Goal: Task Accomplishment & Management: Manage account settings

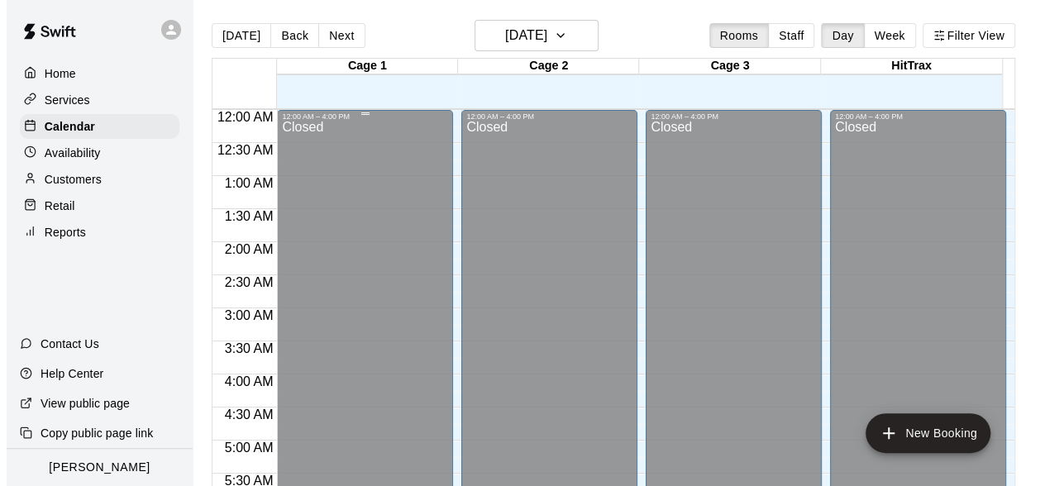
scroll to position [883, 0]
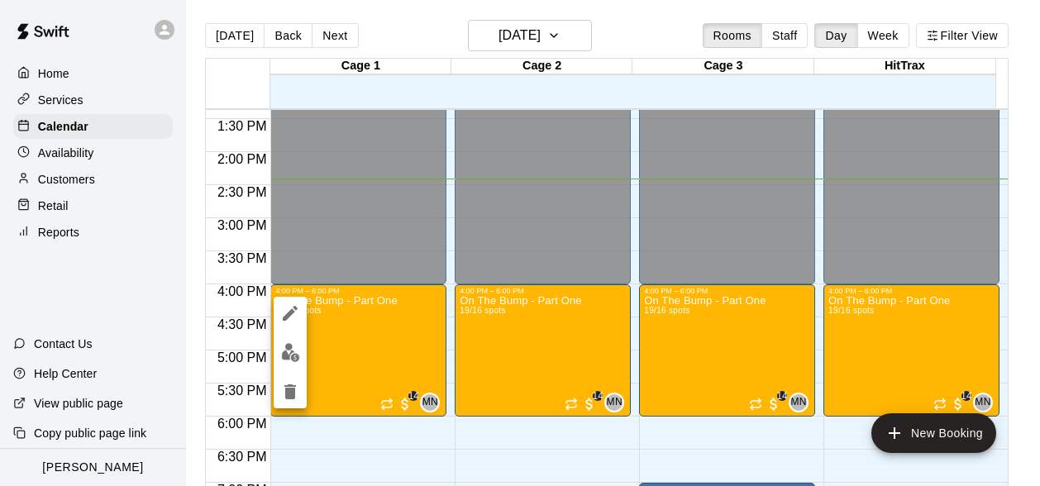
click at [291, 359] on img "edit" at bounding box center [290, 352] width 19 height 19
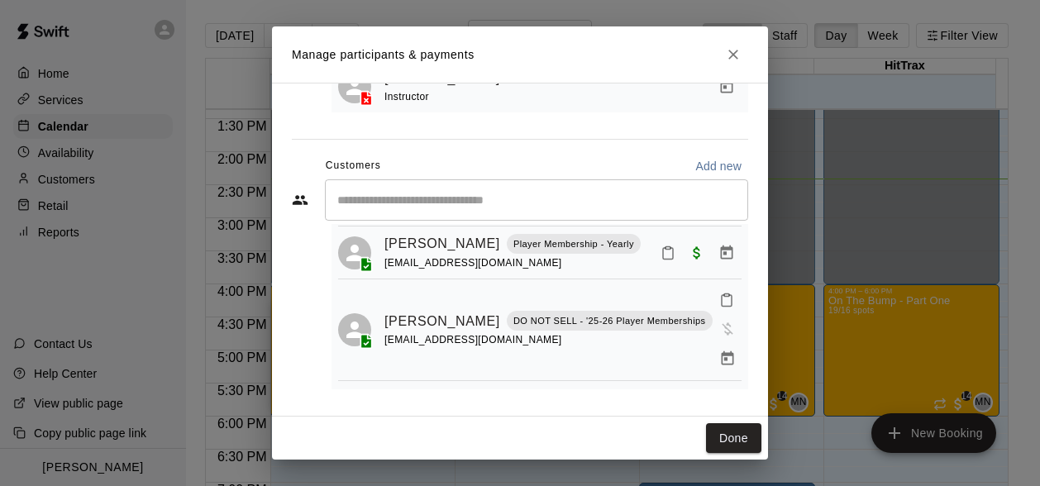
scroll to position [165, 0]
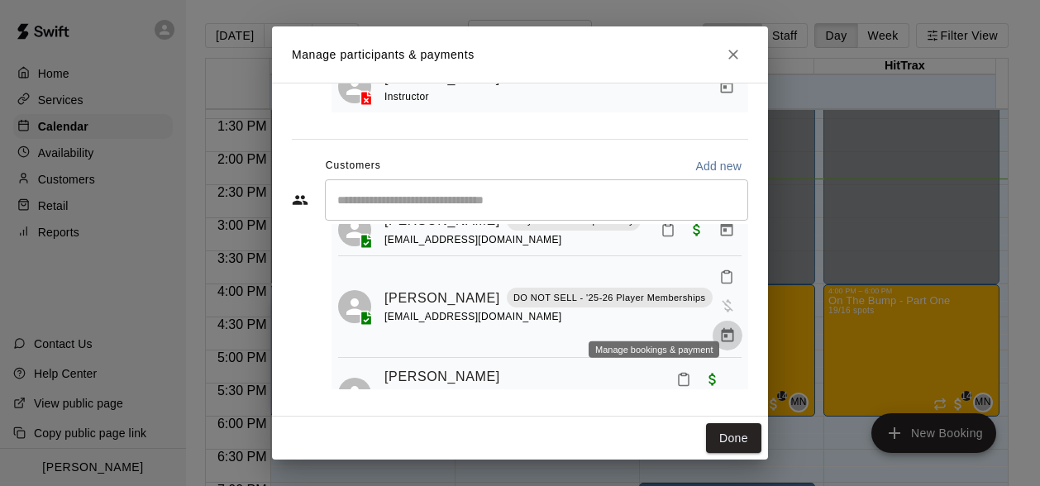
click at [721, 328] on icon "Manage bookings & payment" at bounding box center [727, 335] width 12 height 14
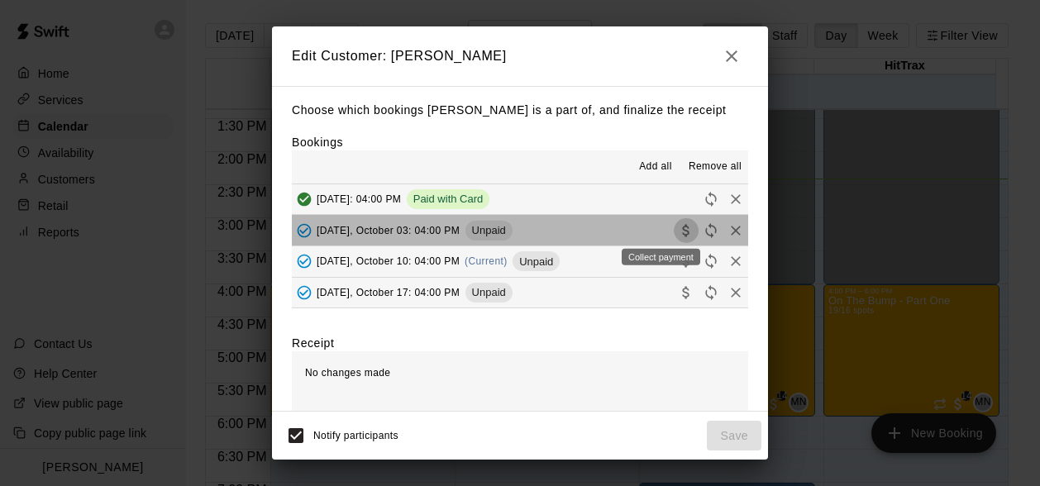
click at [682, 229] on icon "Collect payment" at bounding box center [685, 230] width 7 height 12
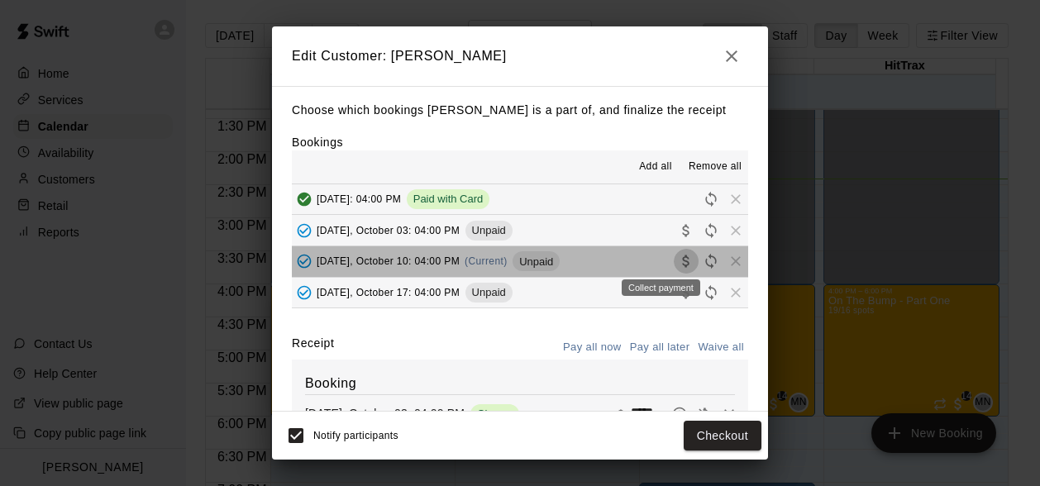
click at [674, 263] on button "Collect payment" at bounding box center [686, 261] width 25 height 25
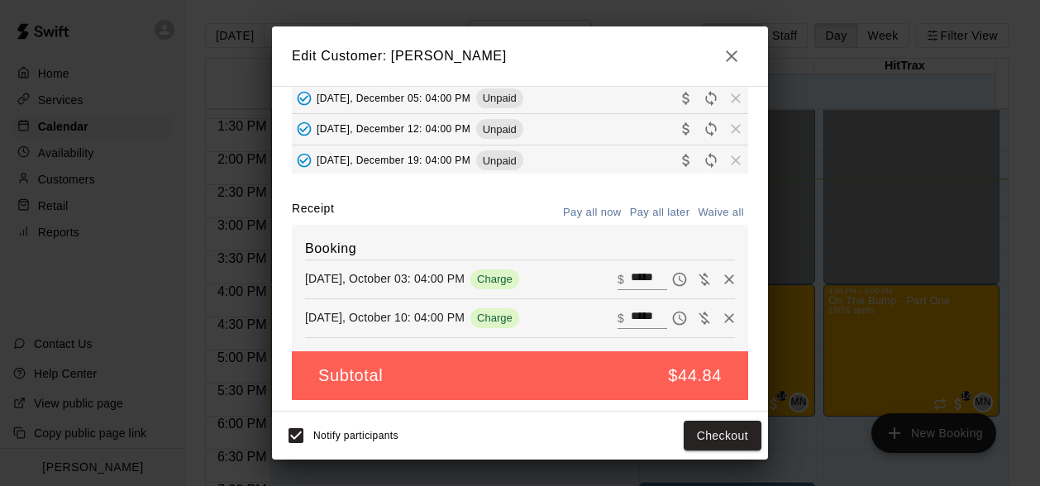
scroll to position [137, 0]
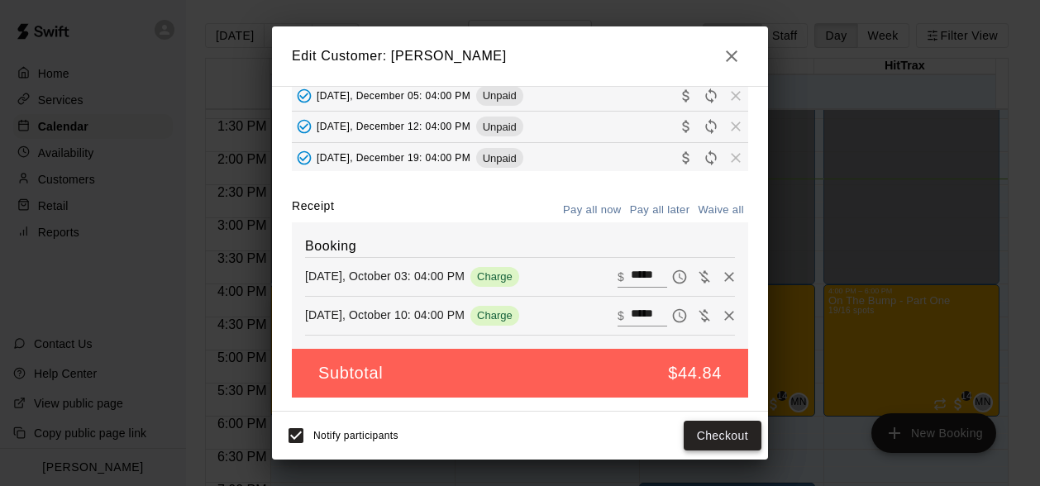
click at [721, 439] on button "Checkout" at bounding box center [722, 436] width 78 height 31
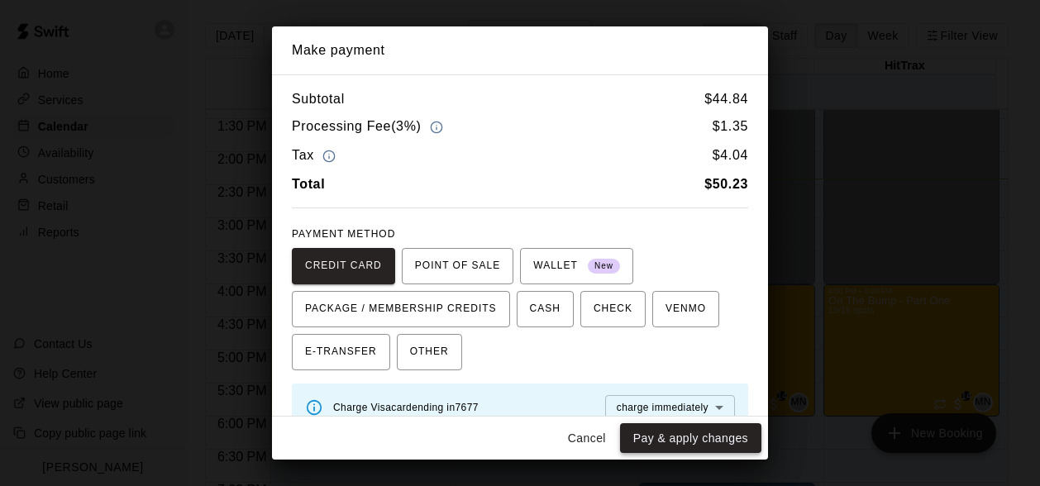
click at [716, 436] on button "Pay & apply changes" at bounding box center [690, 438] width 141 height 31
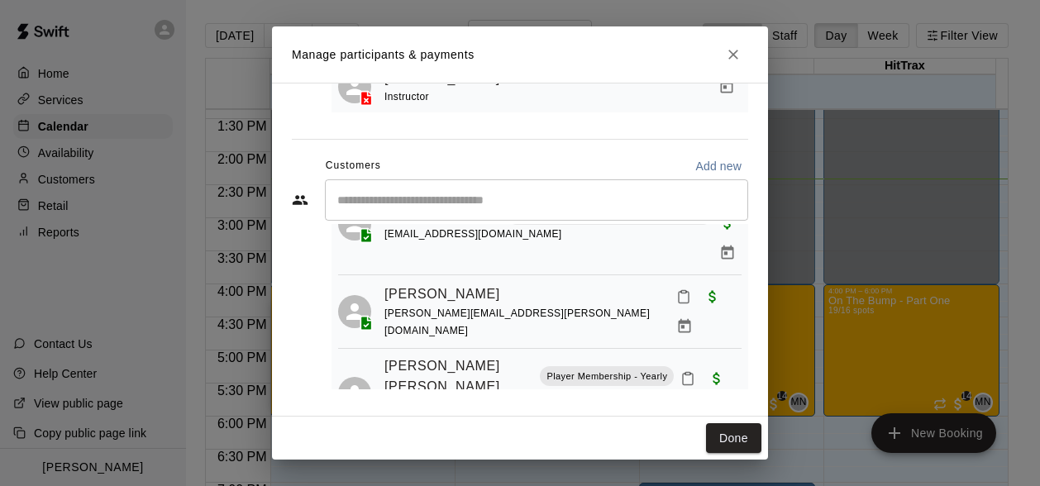
scroll to position [331, 0]
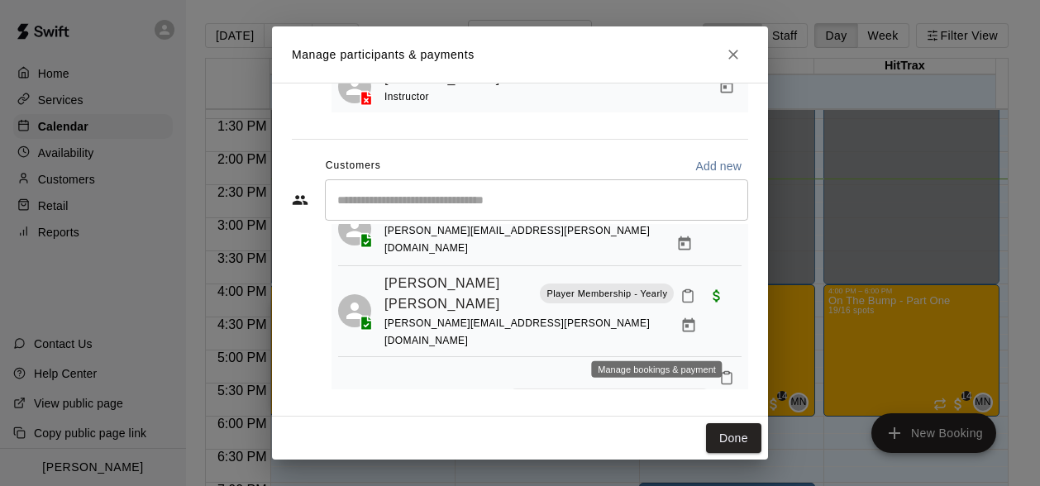
click at [712, 421] on button "Manage bookings & payment" at bounding box center [727, 436] width 30 height 30
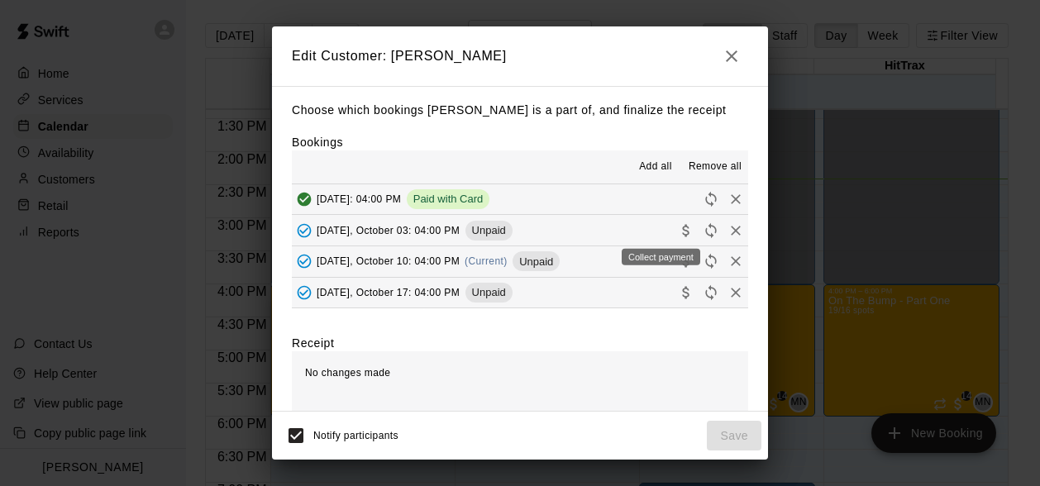
click at [682, 227] on icon "Collect payment" at bounding box center [685, 230] width 7 height 12
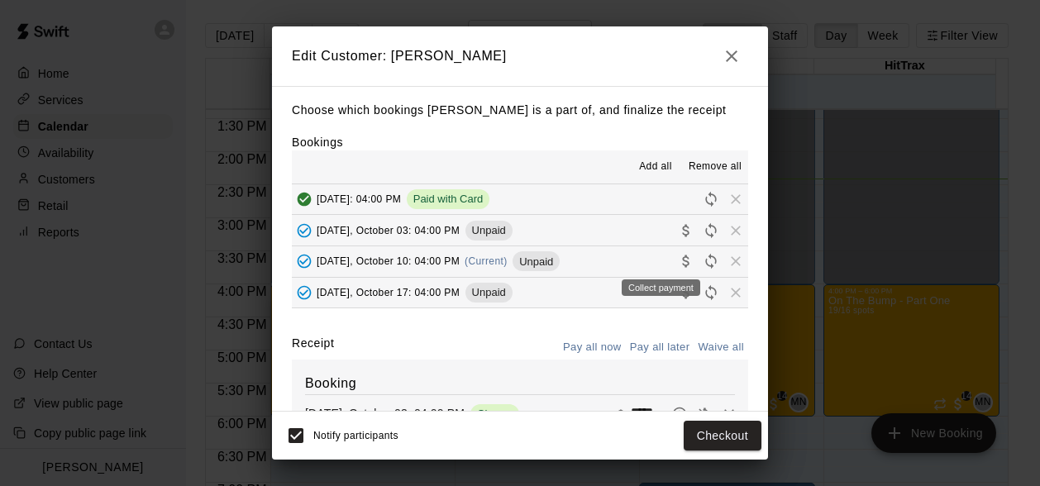
click at [678, 263] on icon "Collect payment" at bounding box center [686, 261] width 17 height 17
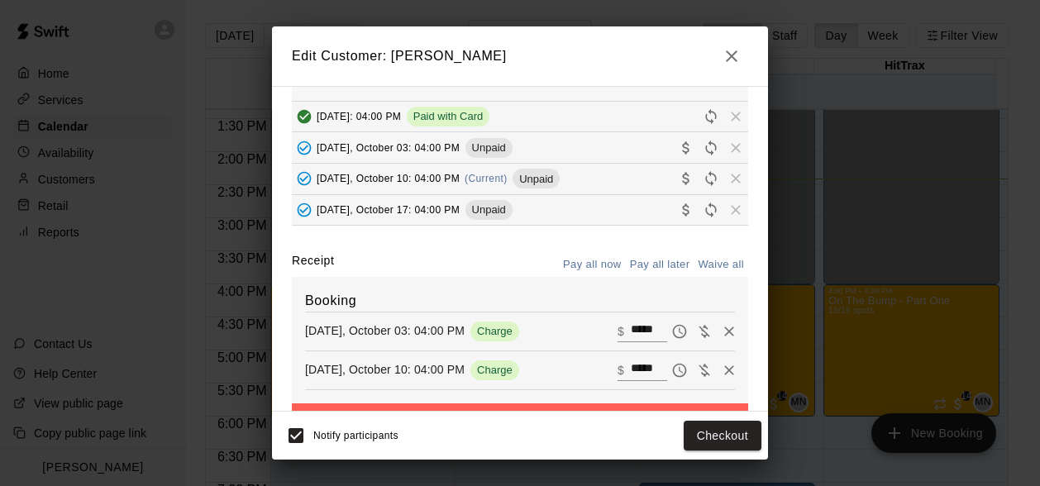
scroll to position [137, 0]
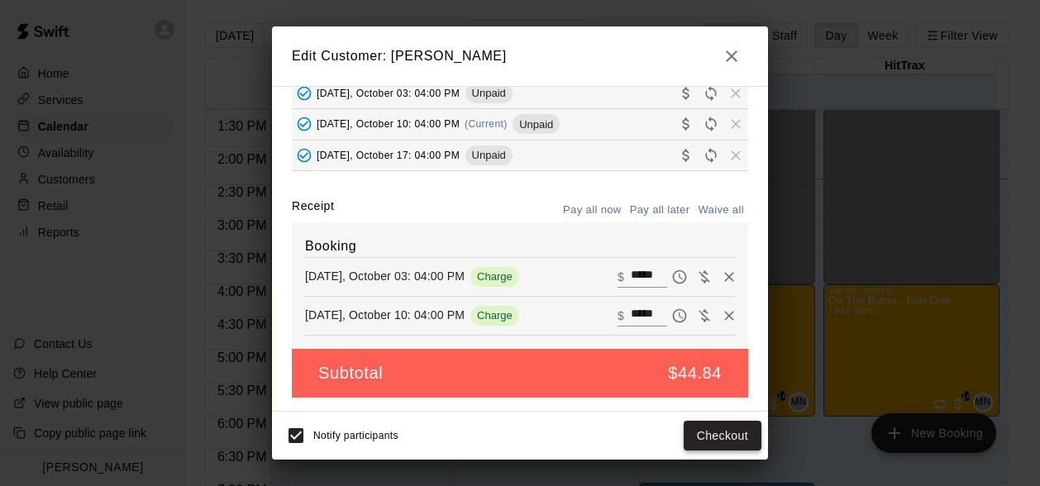
click at [717, 446] on button "Checkout" at bounding box center [722, 436] width 78 height 31
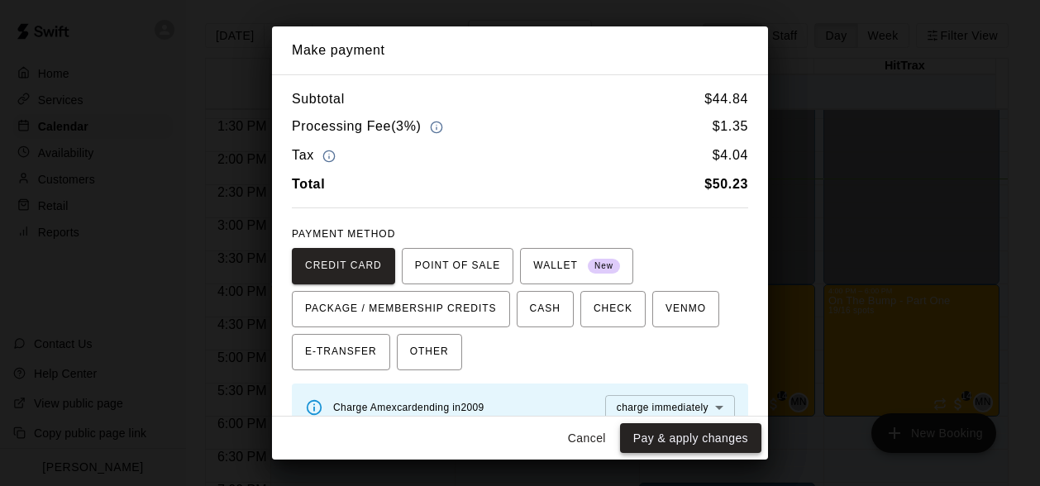
click at [716, 444] on button "Pay & apply changes" at bounding box center [690, 438] width 141 height 31
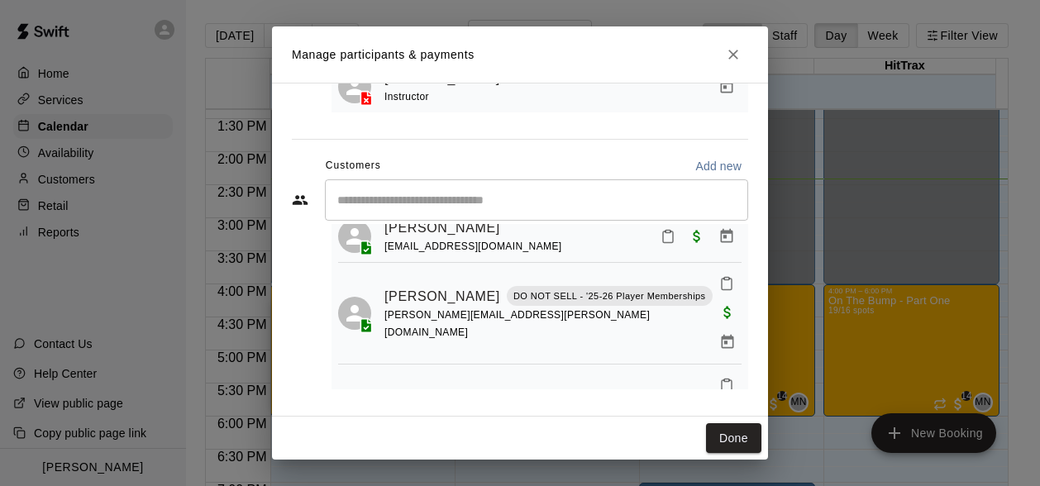
scroll to position [661, 0]
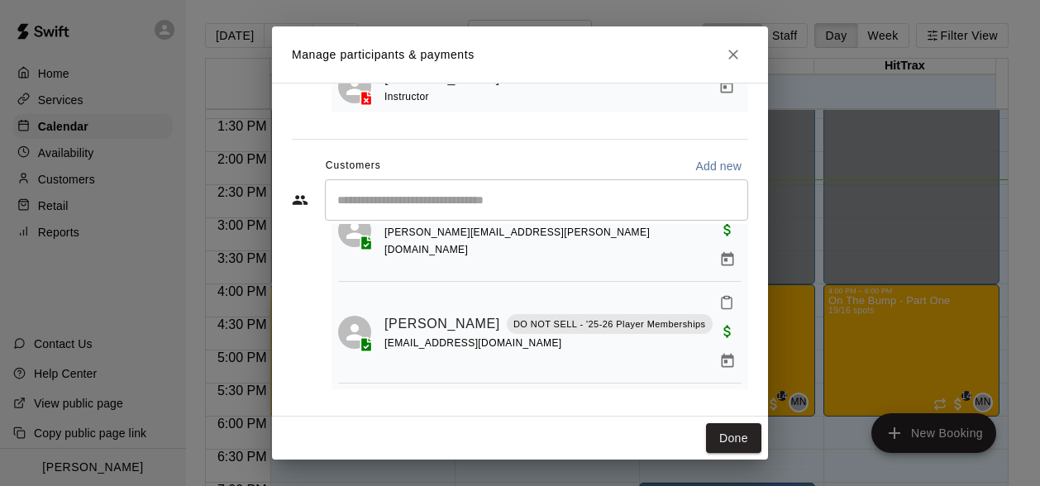
click at [718, 402] on icon "Manage bookings & payment" at bounding box center [726, 410] width 17 height 17
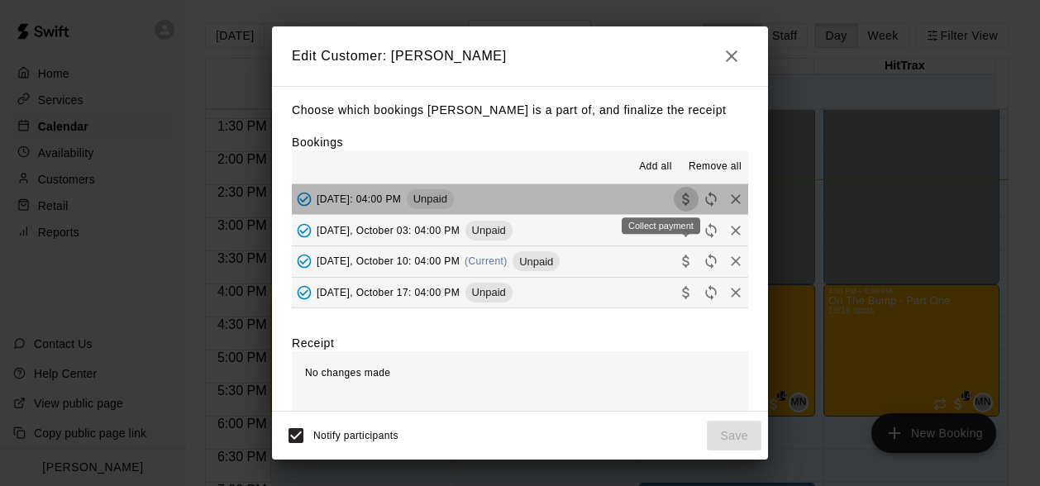
click at [682, 198] on icon "Collect payment" at bounding box center [685, 199] width 7 height 12
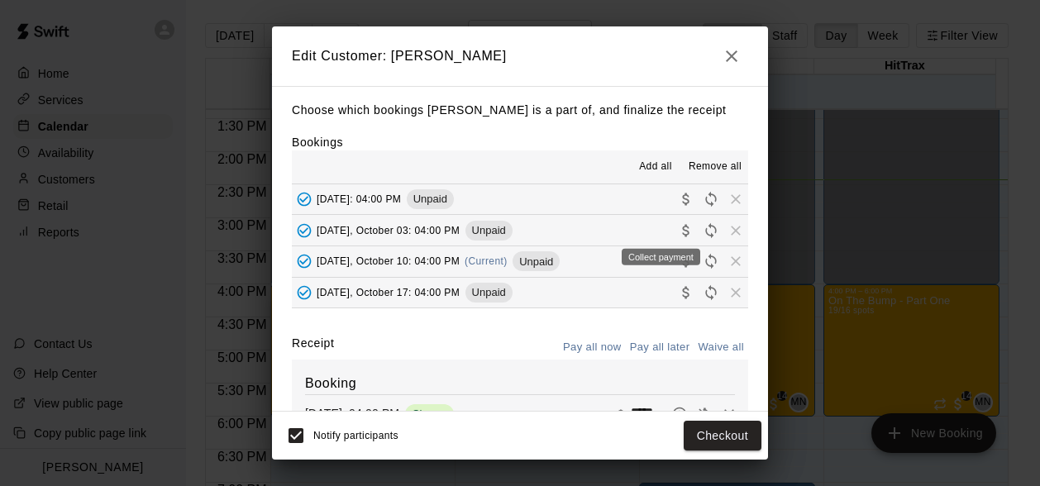
click at [678, 232] on icon "Collect payment" at bounding box center [686, 230] width 17 height 17
click at [678, 265] on icon "Collect payment" at bounding box center [686, 261] width 17 height 17
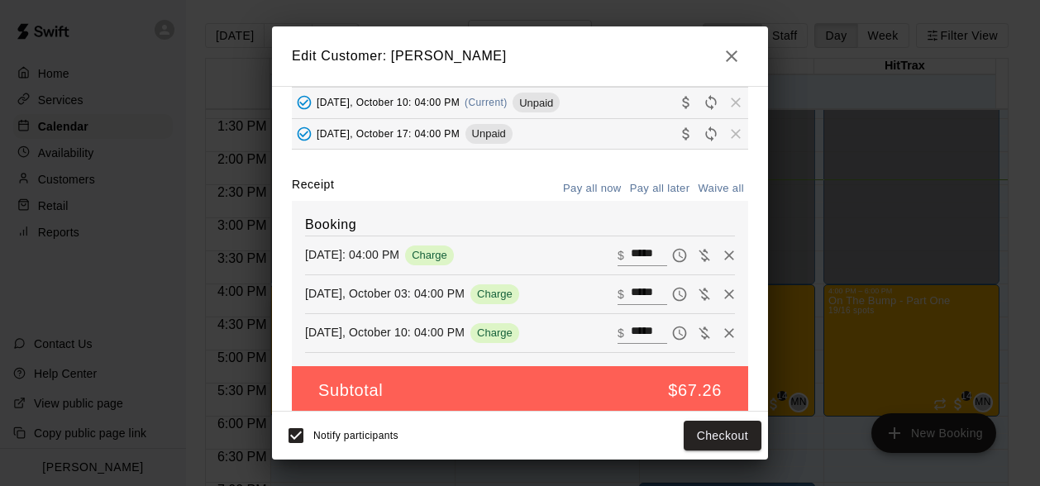
scroll to position [175, 0]
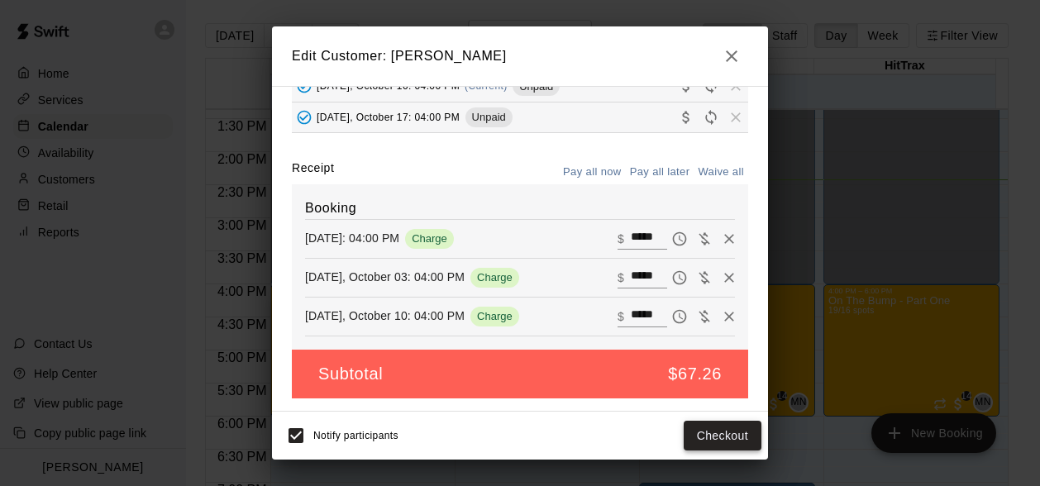
click at [714, 434] on button "Checkout" at bounding box center [722, 436] width 78 height 31
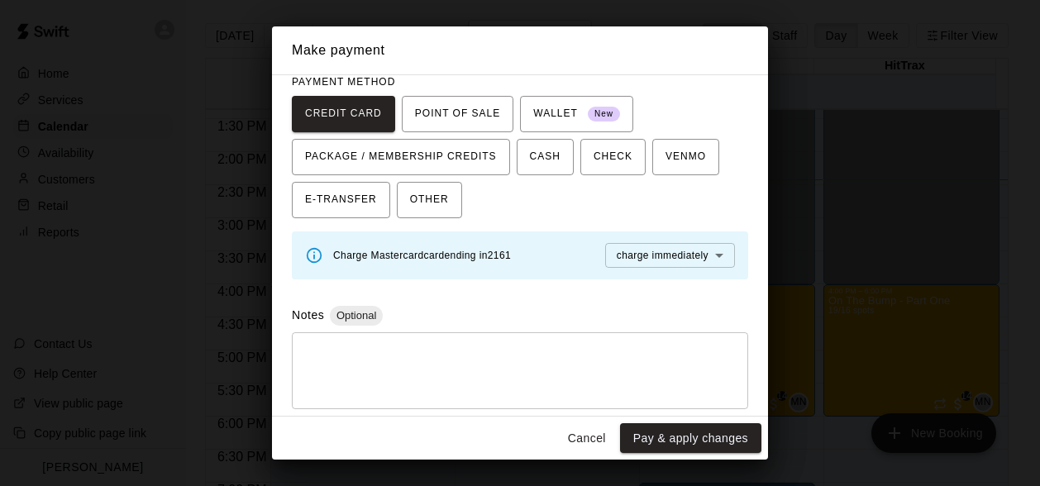
scroll to position [158, 0]
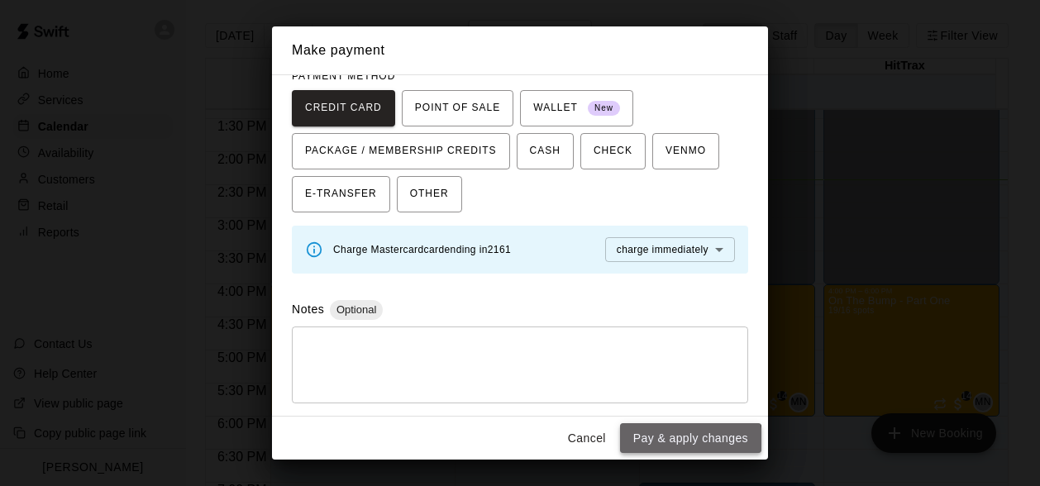
click at [684, 444] on button "Pay & apply changes" at bounding box center [690, 438] width 141 height 31
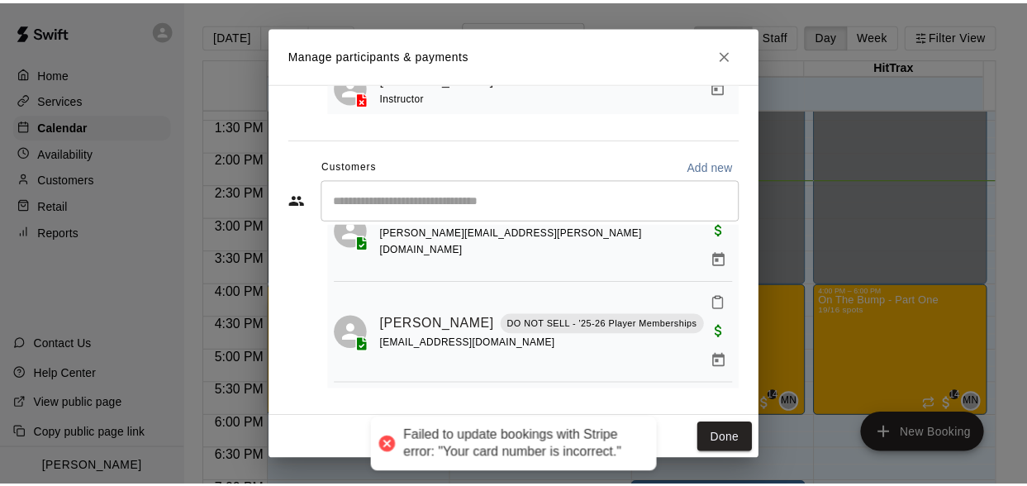
scroll to position [0, 0]
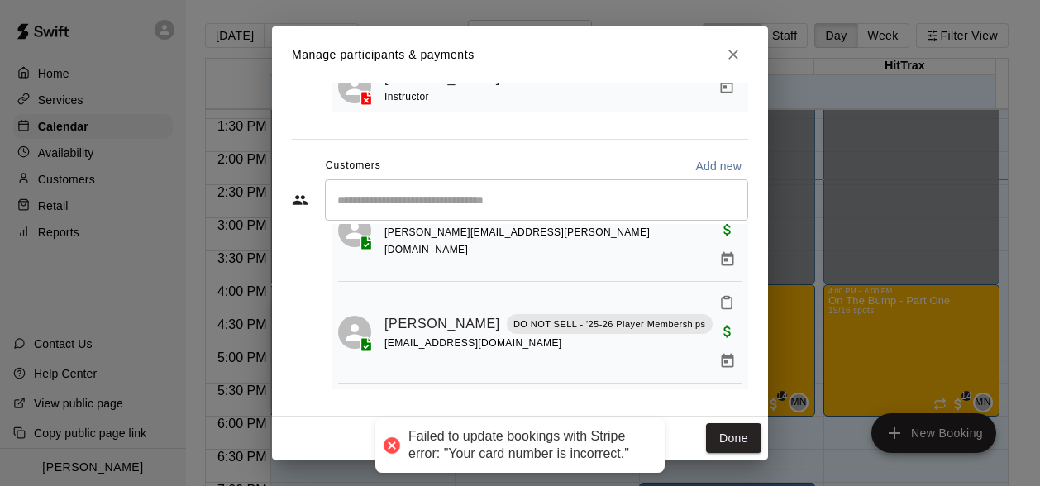
click at [742, 57] on button "Close" at bounding box center [733, 55] width 30 height 30
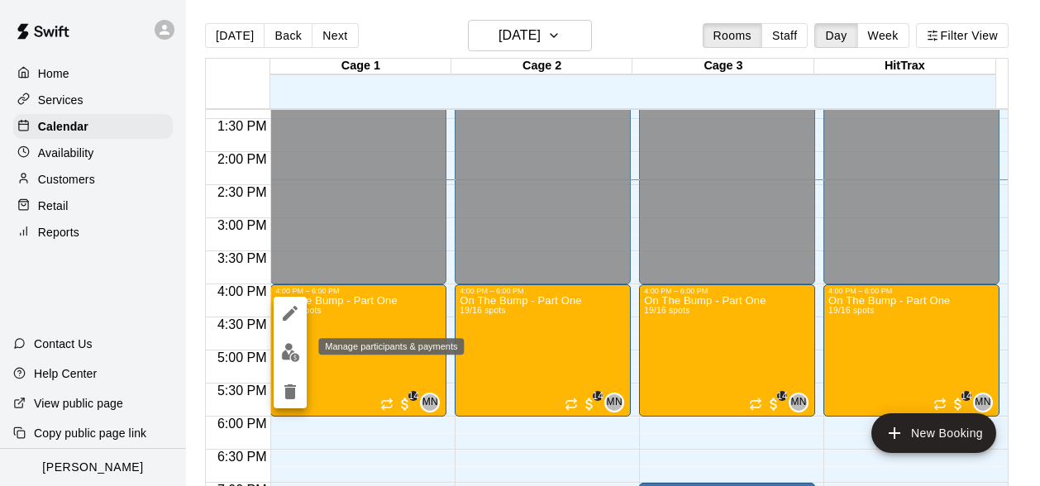
click at [291, 362] on button "edit" at bounding box center [290, 352] width 33 height 32
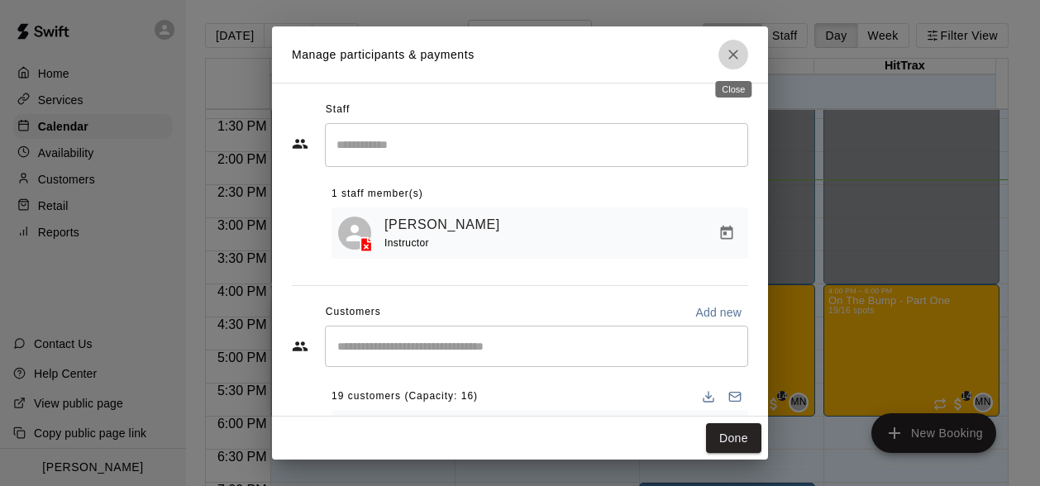
click at [731, 55] on icon "Close" at bounding box center [733, 54] width 17 height 17
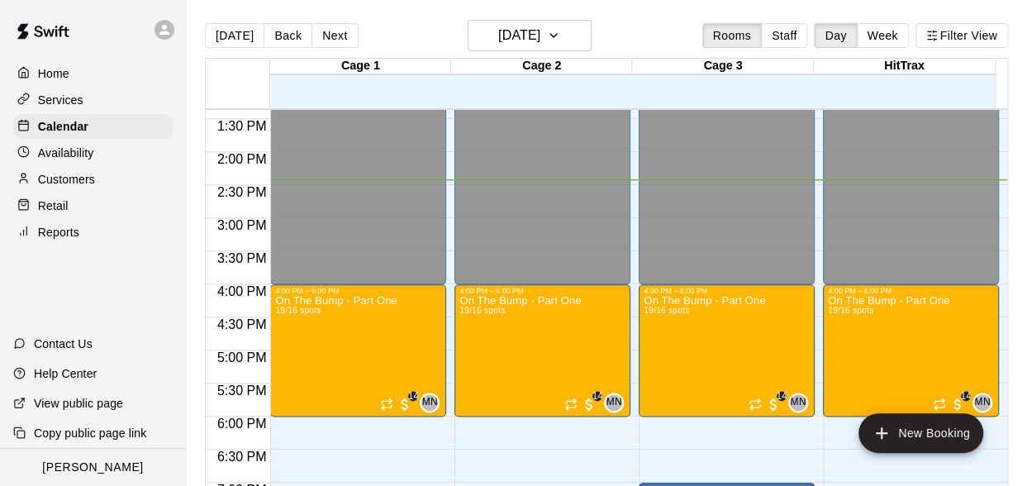
click at [63, 188] on p "Customers" at bounding box center [66, 179] width 57 height 17
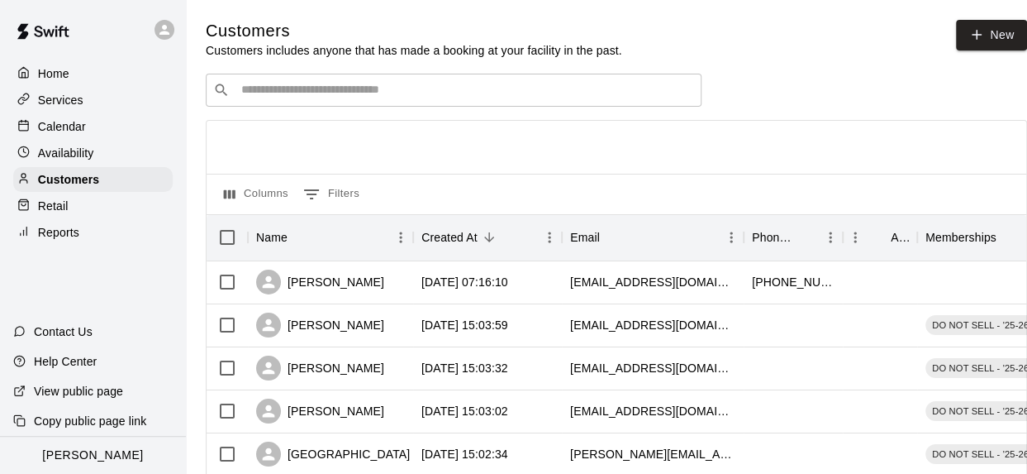
click at [487, 92] on input "Search customers by name or email" at bounding box center [465, 90] width 458 height 17
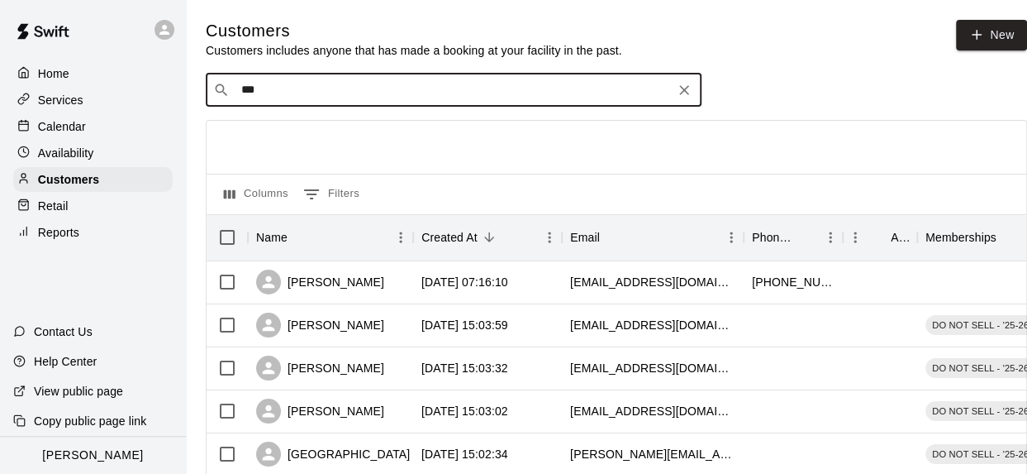
type input "****"
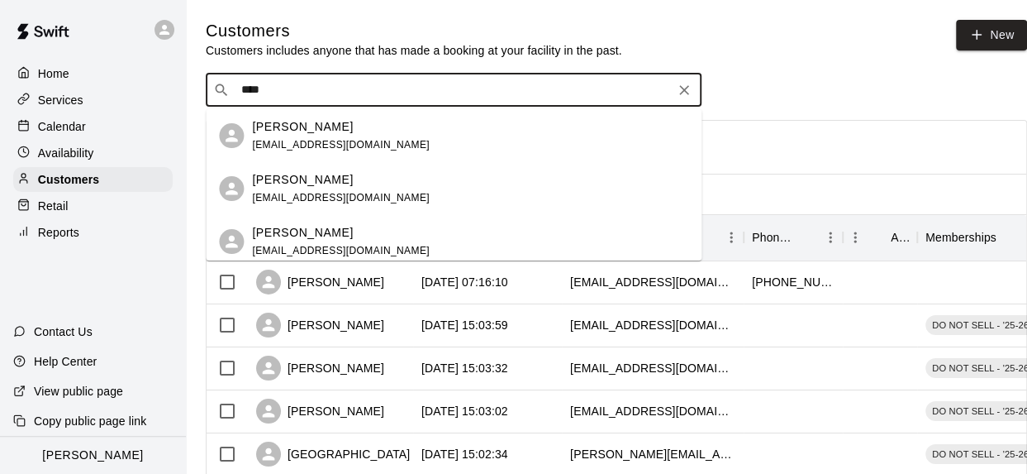
click at [329, 188] on div "[PERSON_NAME] [EMAIL_ADDRESS][DOMAIN_NAME]" at bounding box center [341, 189] width 178 height 36
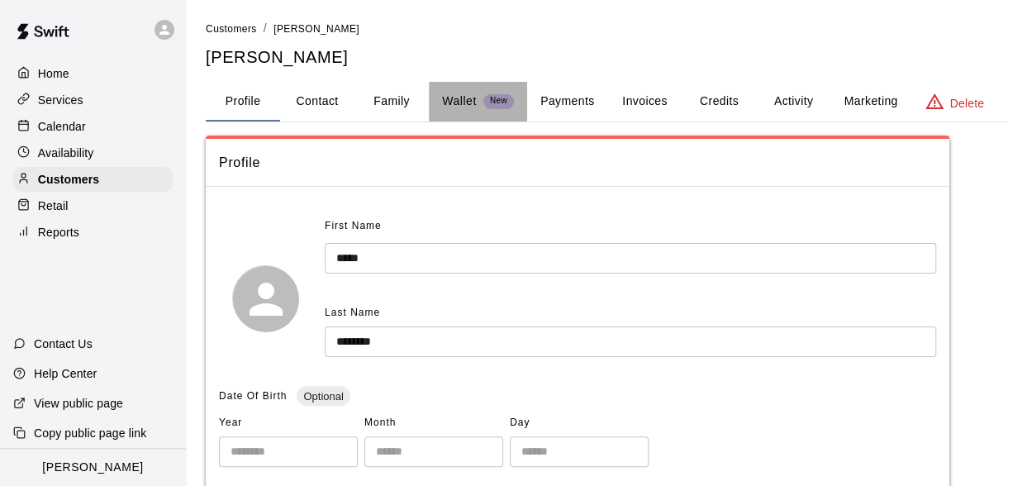
click at [445, 102] on p "Wallet" at bounding box center [459, 101] width 35 height 17
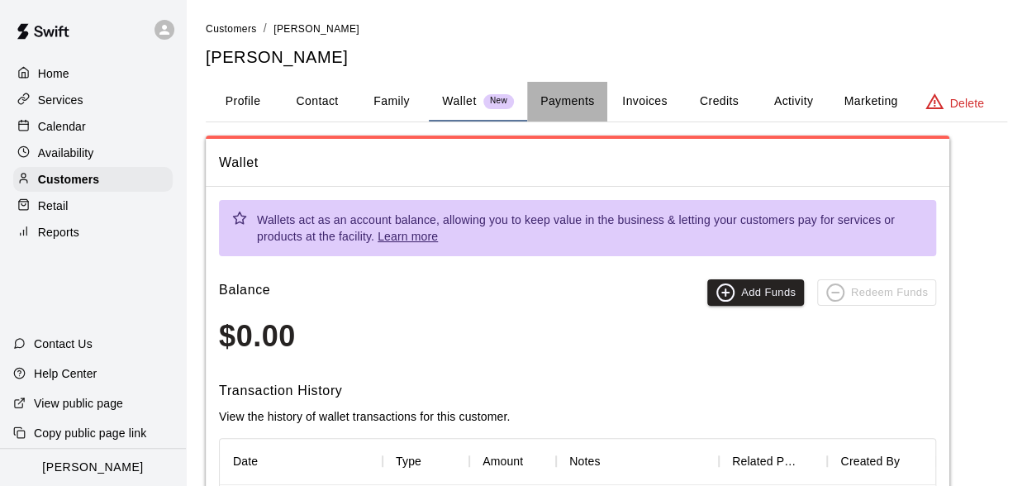
click at [579, 97] on button "Payments" at bounding box center [567, 102] width 80 height 40
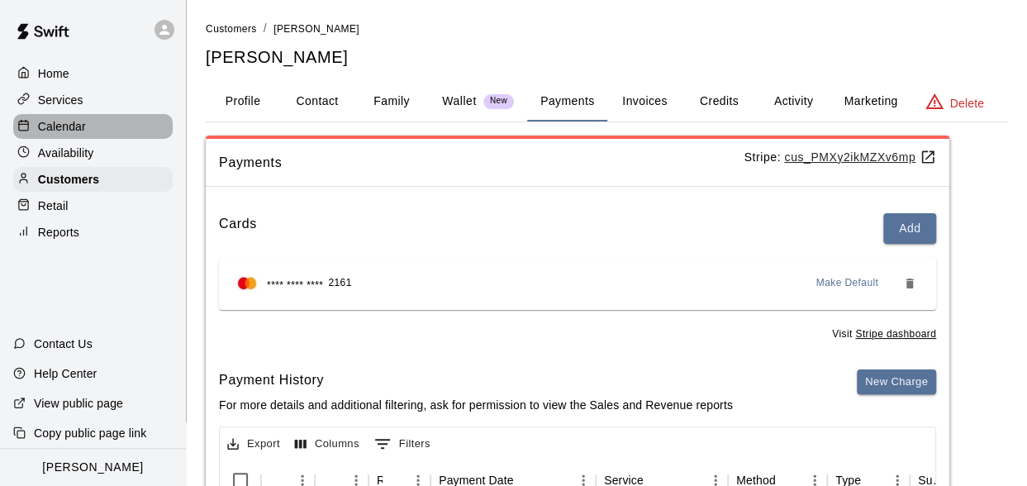
click at [51, 135] on p "Calendar" at bounding box center [62, 126] width 48 height 17
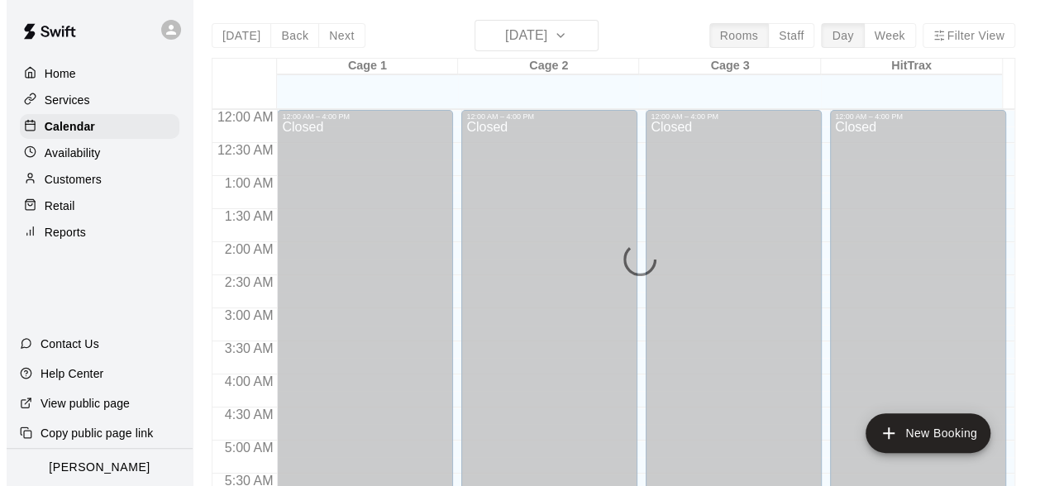
scroll to position [954, 0]
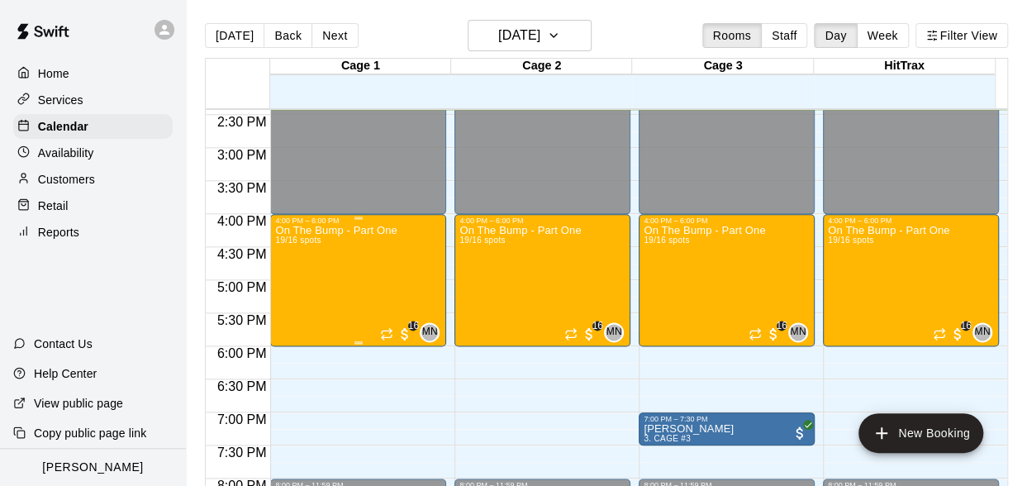
click at [332, 245] on div "On The Bump - Part One 19/16 spots" at bounding box center [335, 468] width 121 height 486
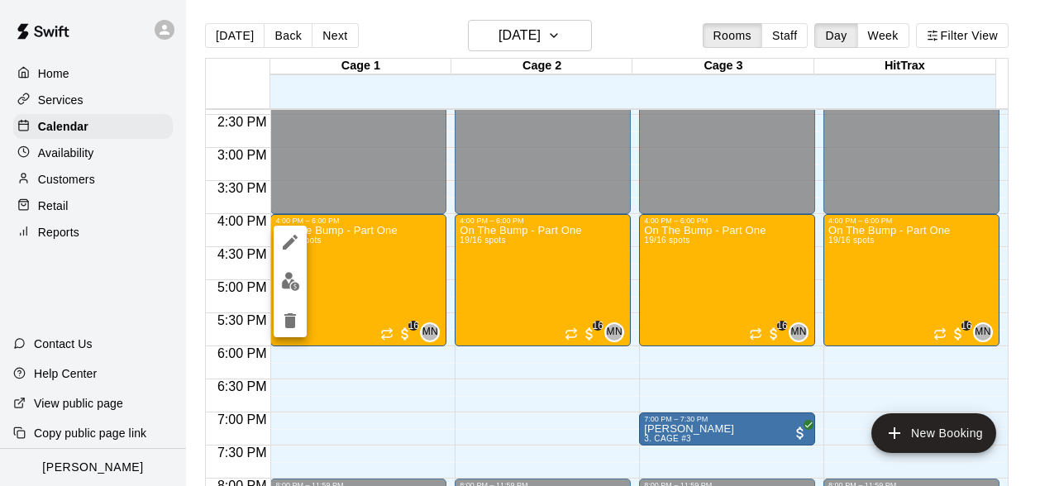
click at [279, 268] on div at bounding box center [290, 282] width 33 height 112
click at [285, 280] on img "edit" at bounding box center [290, 281] width 19 height 19
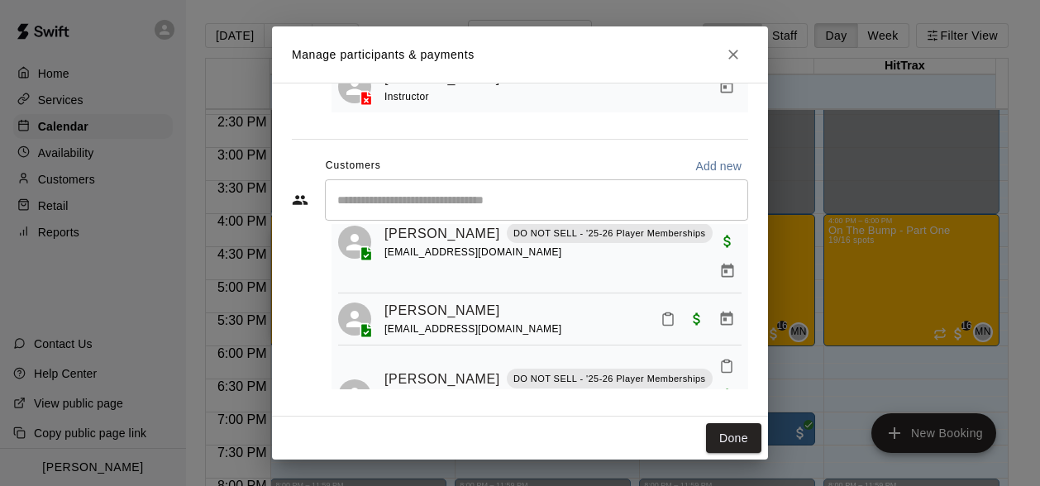
scroll to position [661, 0]
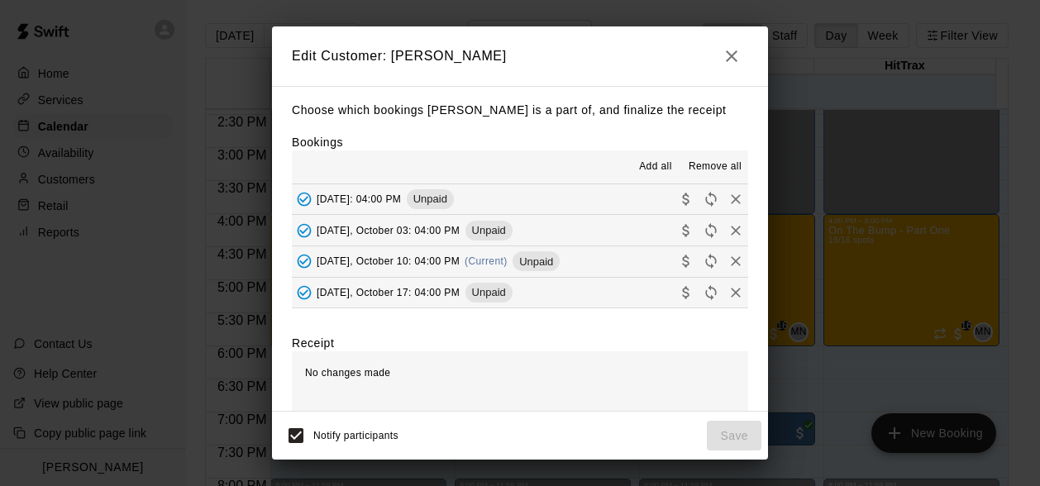
click at [682, 202] on icon "Collect payment" at bounding box center [685, 199] width 7 height 12
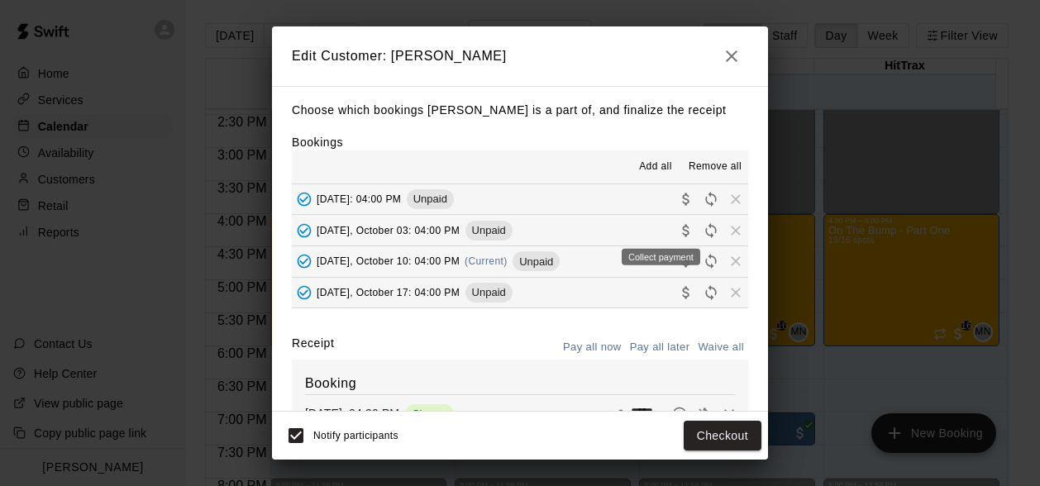
click at [682, 234] on icon "Collect payment" at bounding box center [685, 230] width 7 height 12
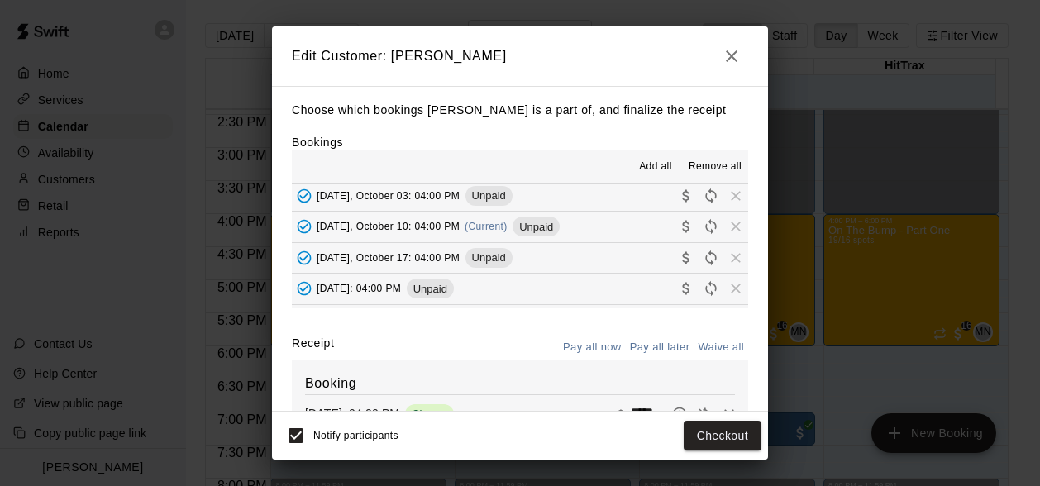
scroll to position [0, 0]
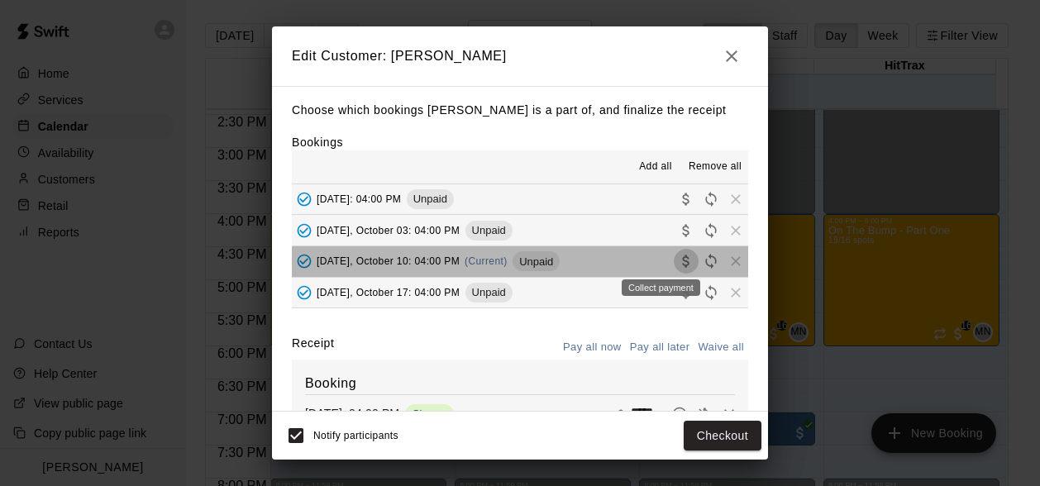
click at [678, 262] on icon "Collect payment" at bounding box center [686, 261] width 17 height 17
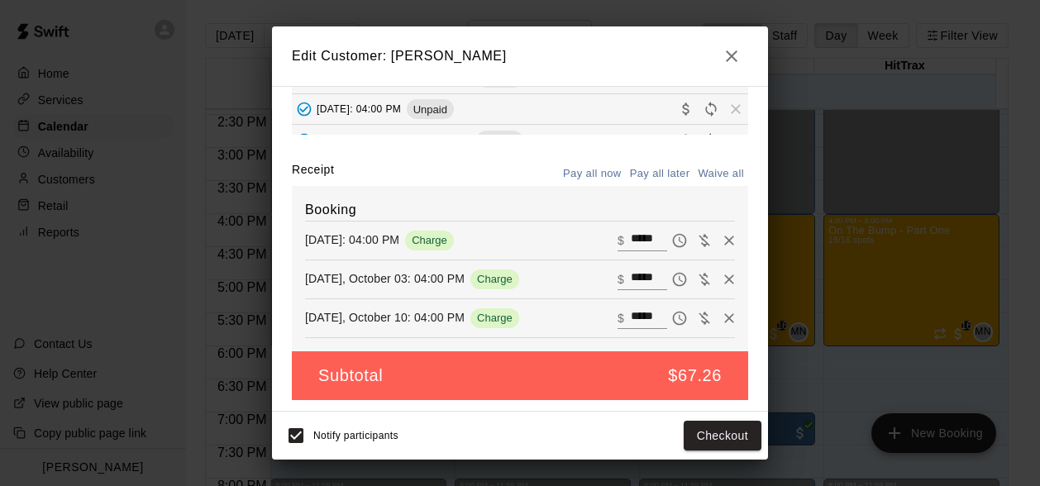
scroll to position [175, 0]
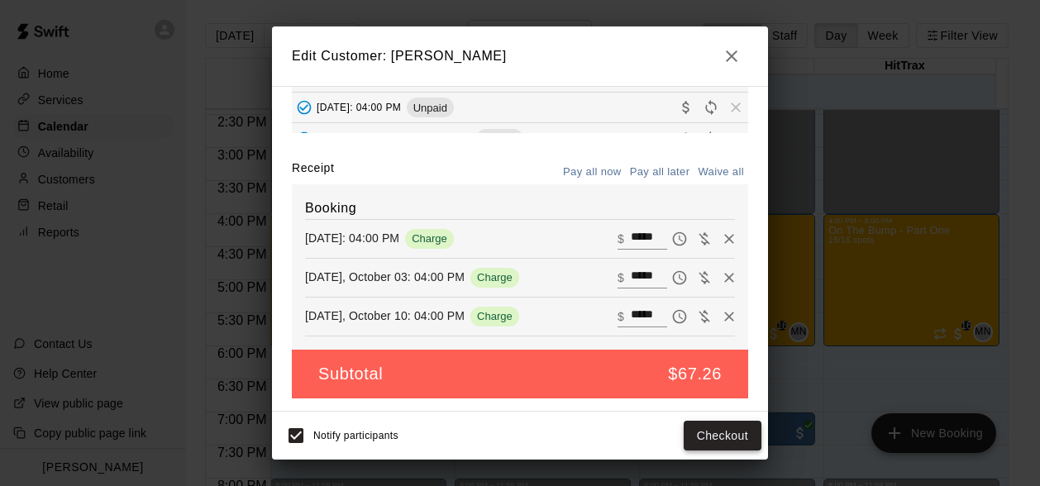
click at [718, 430] on button "Checkout" at bounding box center [722, 436] width 78 height 31
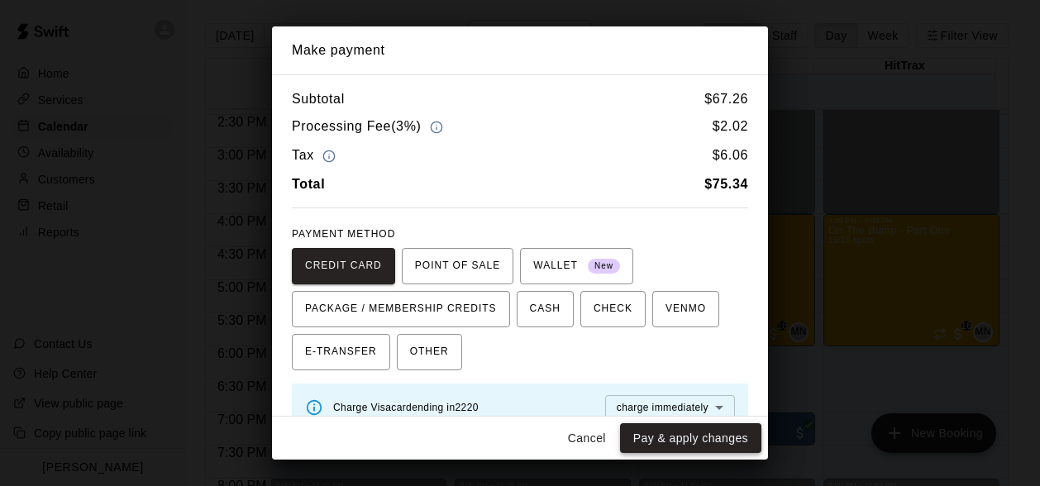
click at [703, 435] on button "Pay & apply changes" at bounding box center [690, 438] width 141 height 31
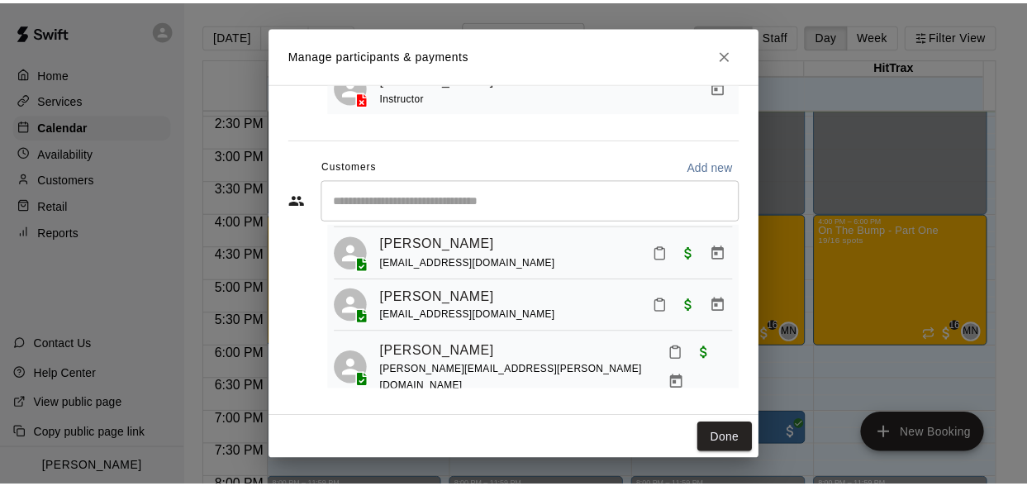
scroll to position [1026, 0]
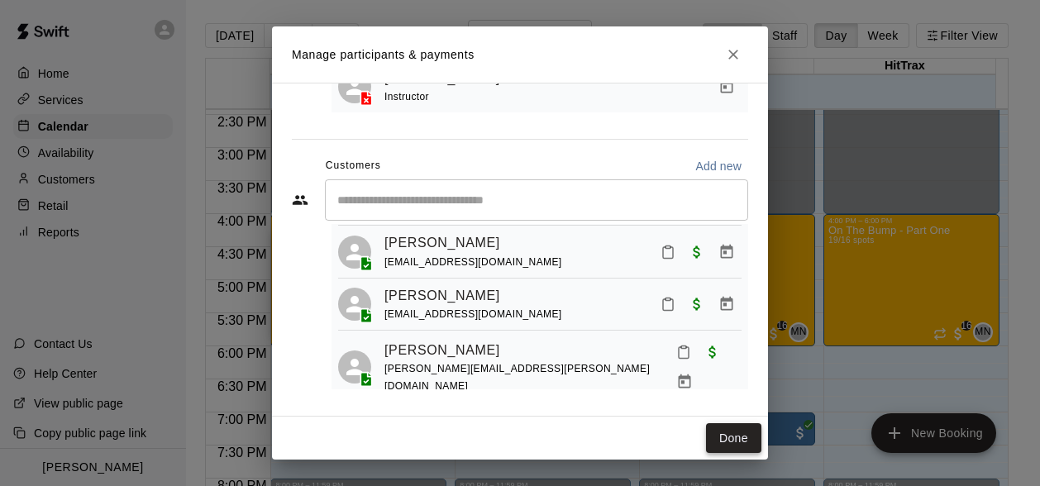
click at [722, 440] on button "Done" at bounding box center [733, 438] width 55 height 31
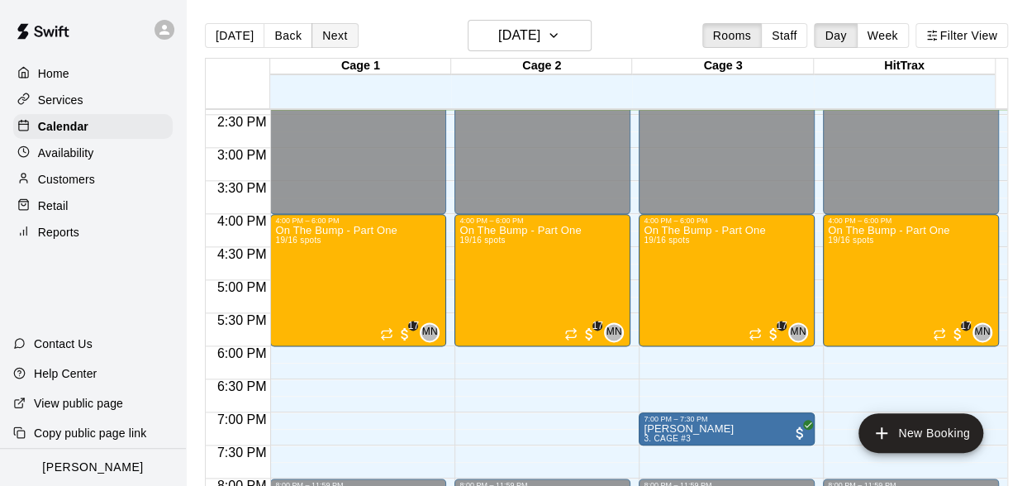
click at [336, 40] on button "Next" at bounding box center [335, 35] width 46 height 25
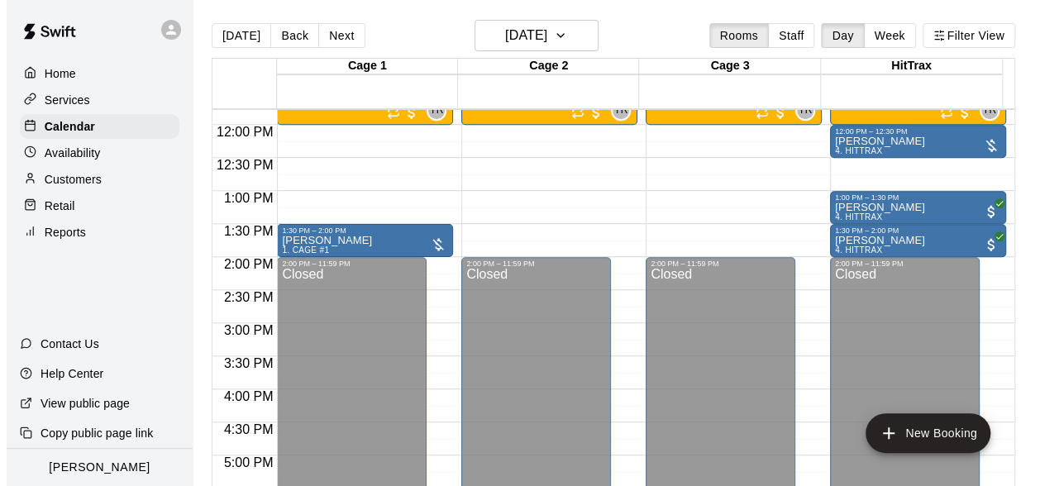
scroll to position [613, 0]
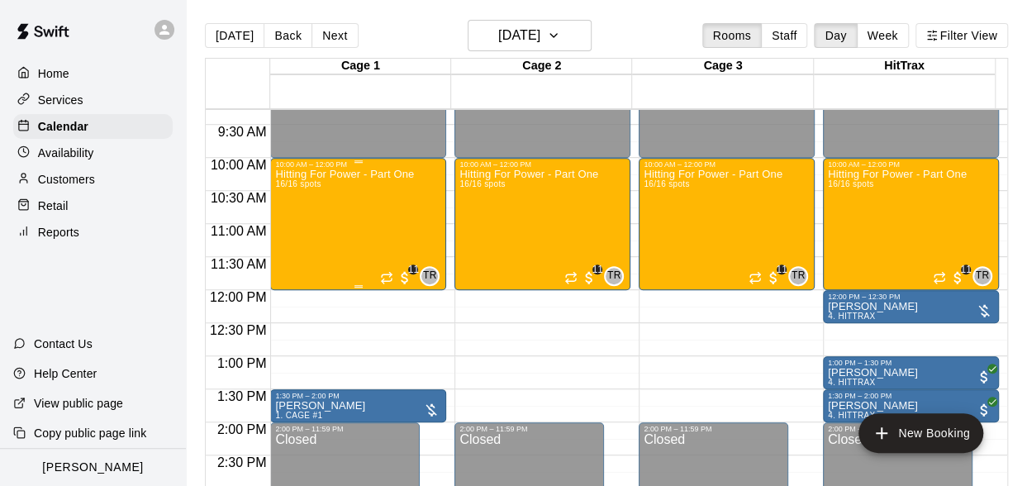
click at [369, 206] on div "Hitting For Power - Part One 16/16 spots" at bounding box center [344, 412] width 139 height 486
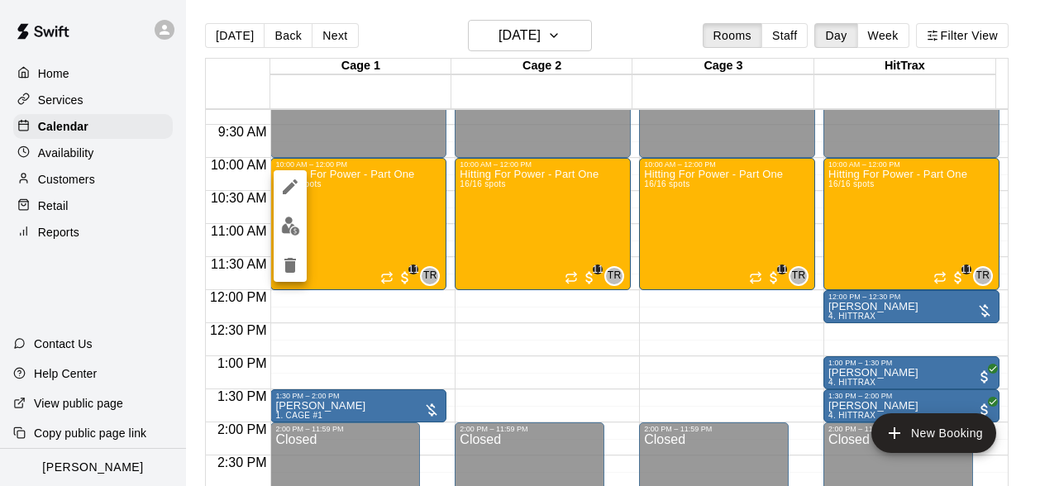
click at [296, 235] on img "edit" at bounding box center [290, 226] width 19 height 19
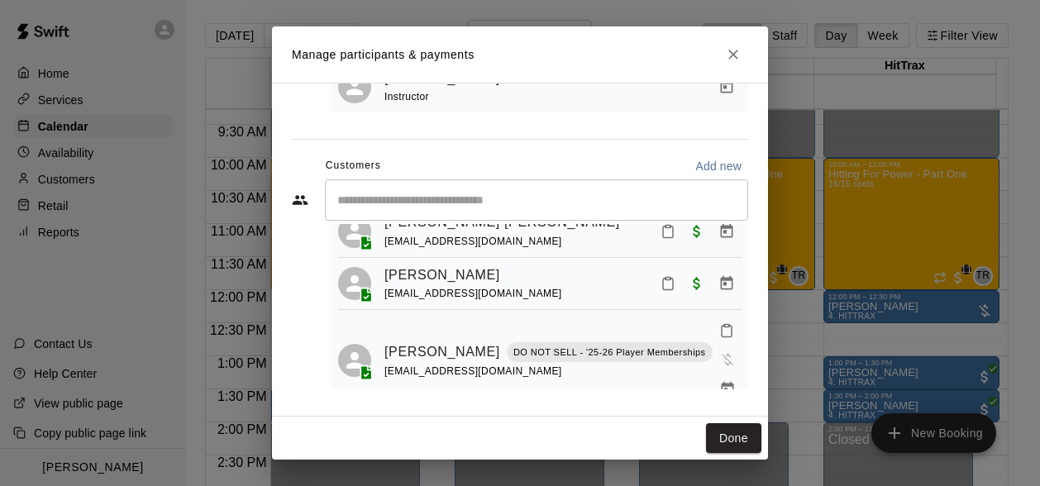
scroll to position [83, 0]
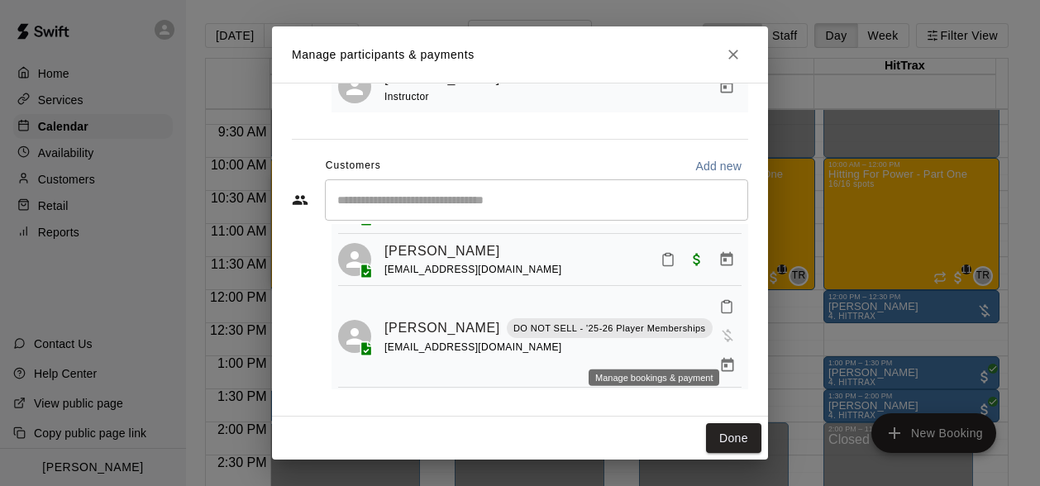
click at [721, 358] on icon "Manage bookings & payment" at bounding box center [727, 365] width 12 height 14
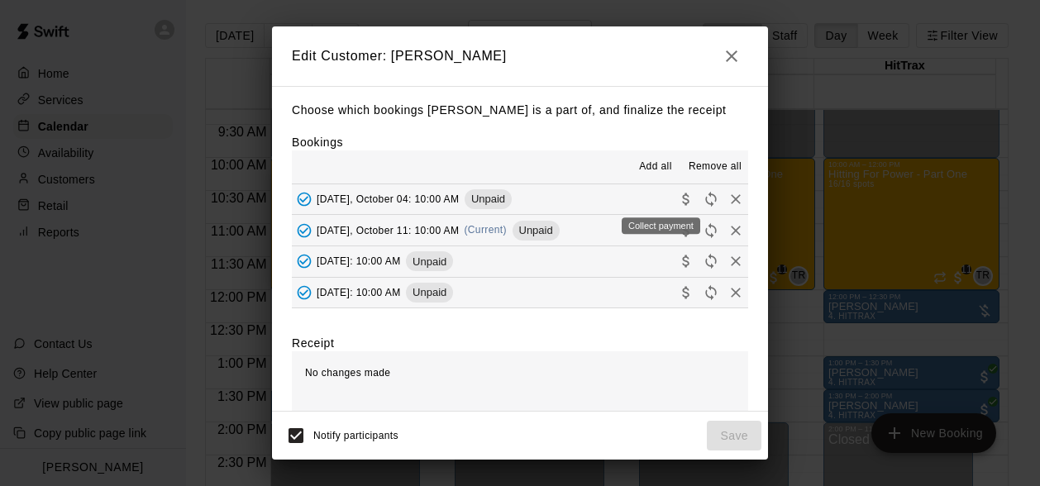
click at [682, 202] on icon "Collect payment" at bounding box center [685, 199] width 7 height 12
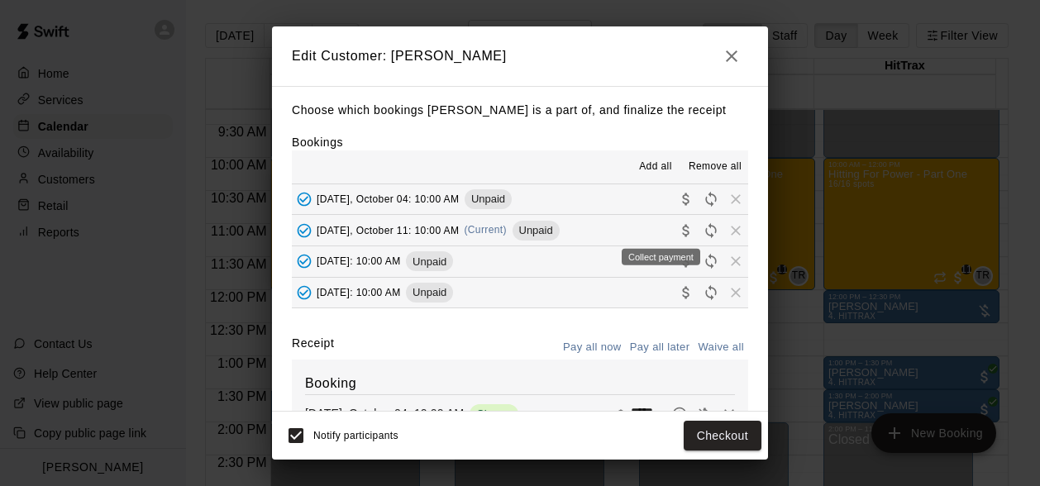
click at [678, 229] on icon "Collect payment" at bounding box center [686, 230] width 17 height 17
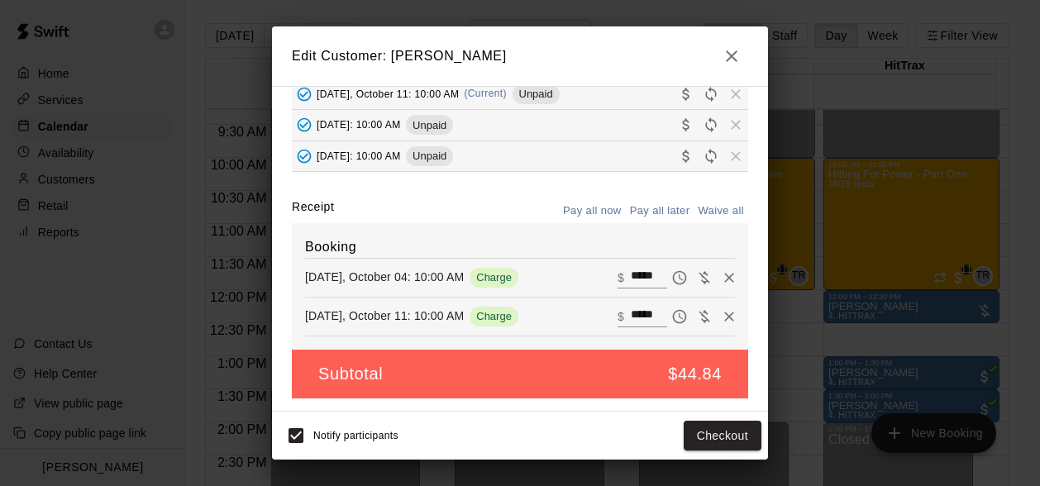
scroll to position [137, 0]
click at [705, 429] on button "Checkout" at bounding box center [722, 436] width 78 height 31
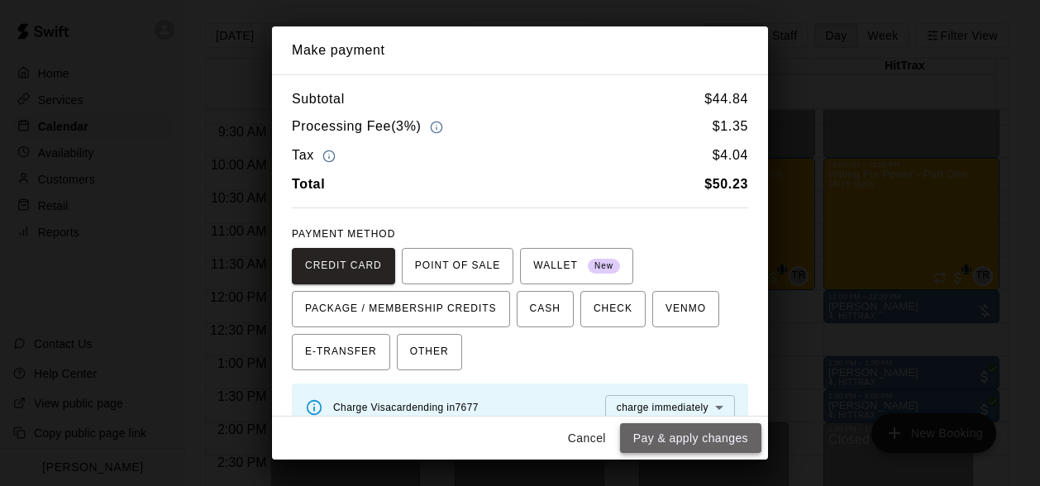
click at [686, 424] on button "Pay & apply changes" at bounding box center [690, 438] width 141 height 31
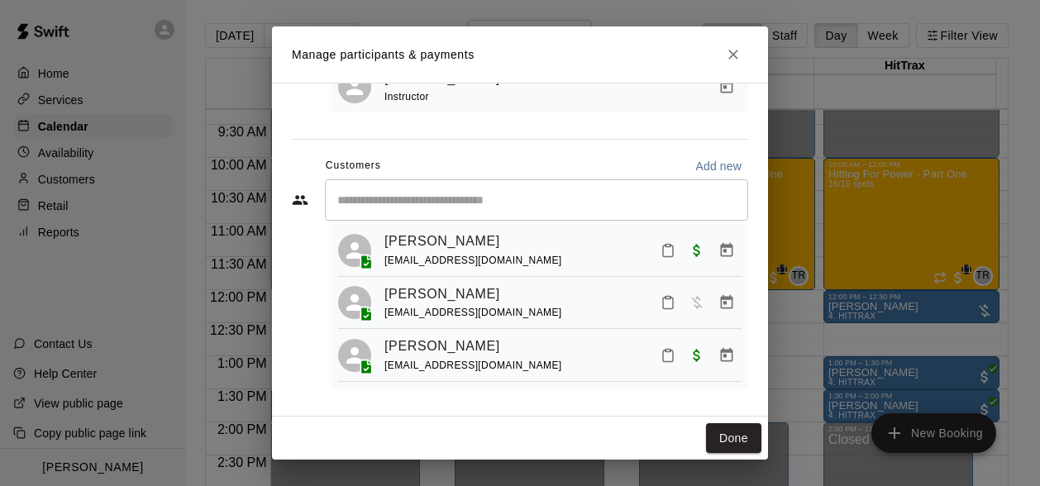
scroll to position [248, 0]
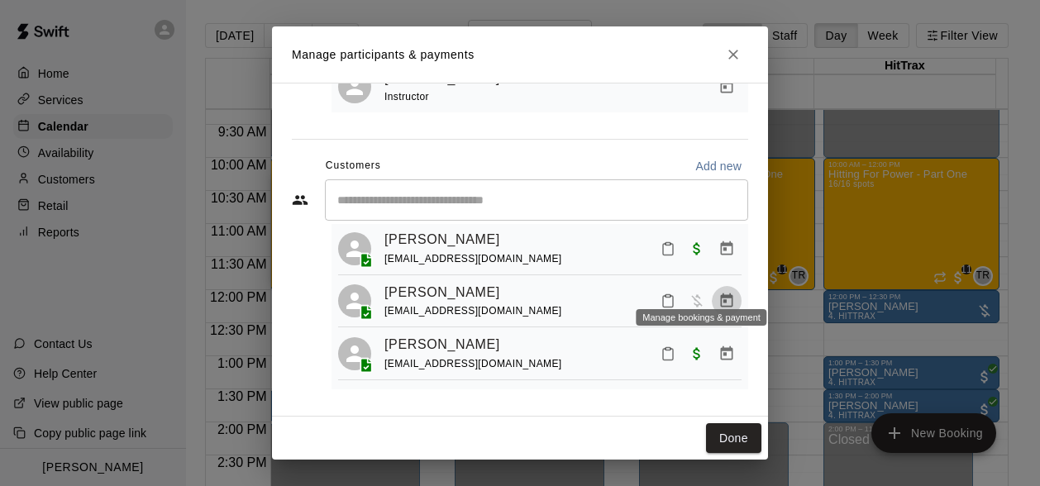
click at [718, 293] on icon "Manage bookings & payment" at bounding box center [726, 301] width 17 height 17
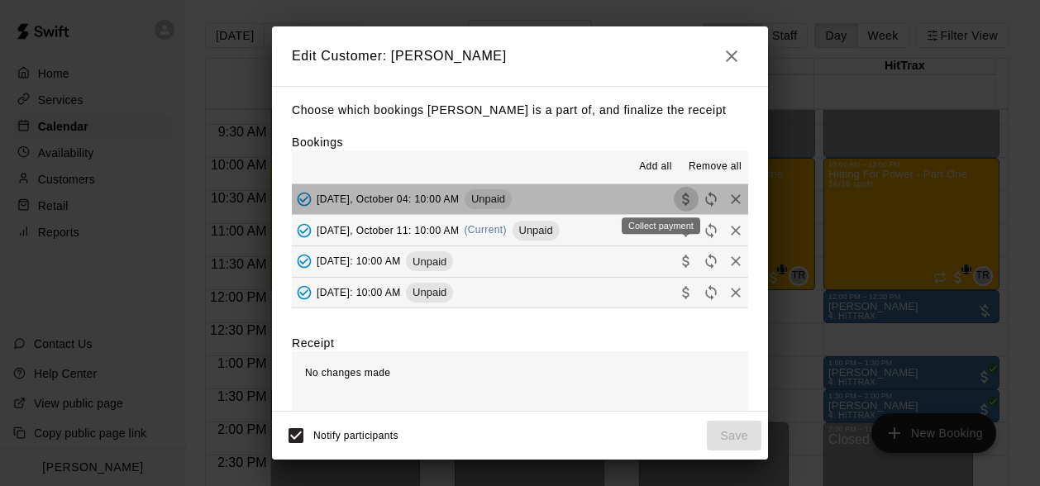
click at [678, 200] on icon "Collect payment" at bounding box center [686, 199] width 17 height 17
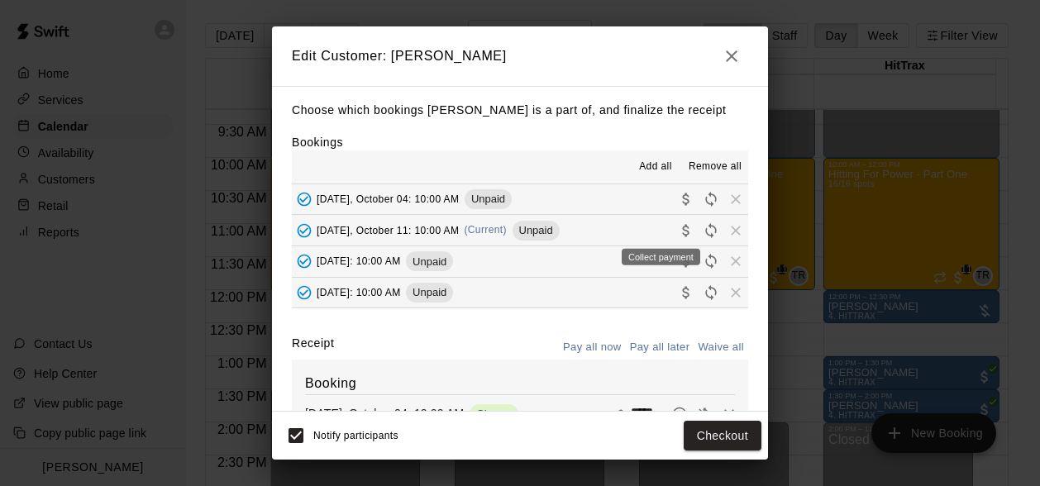
click at [682, 231] on icon "Collect payment" at bounding box center [685, 230] width 7 height 12
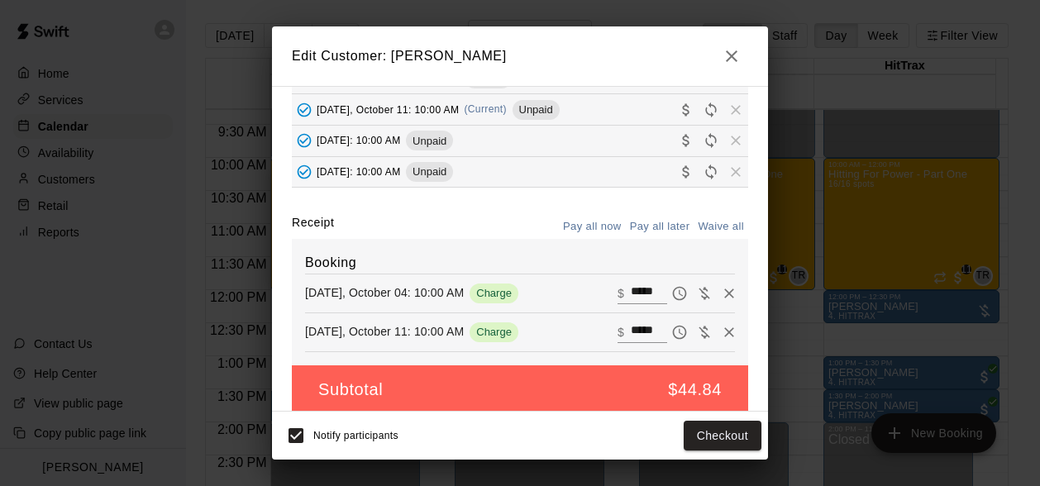
scroll to position [137, 0]
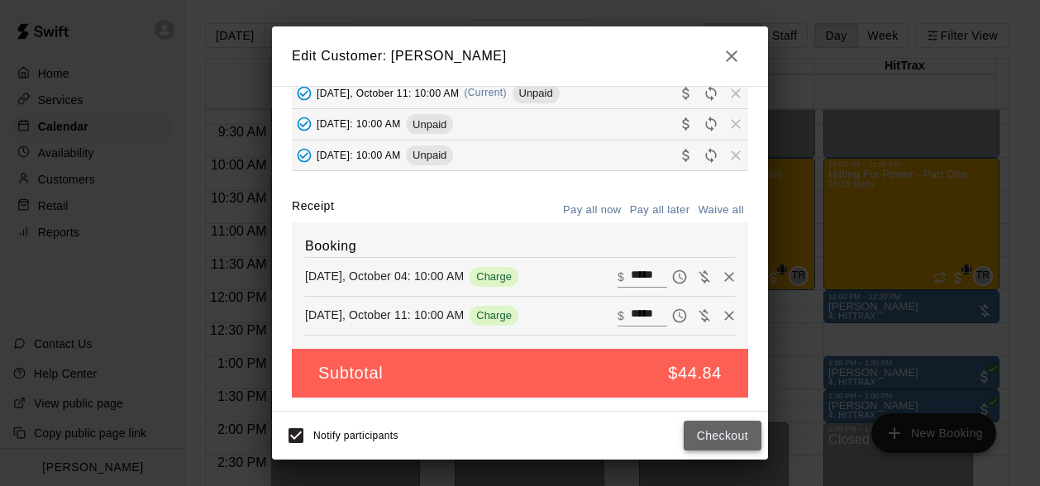
click at [704, 442] on button "Checkout" at bounding box center [722, 436] width 78 height 31
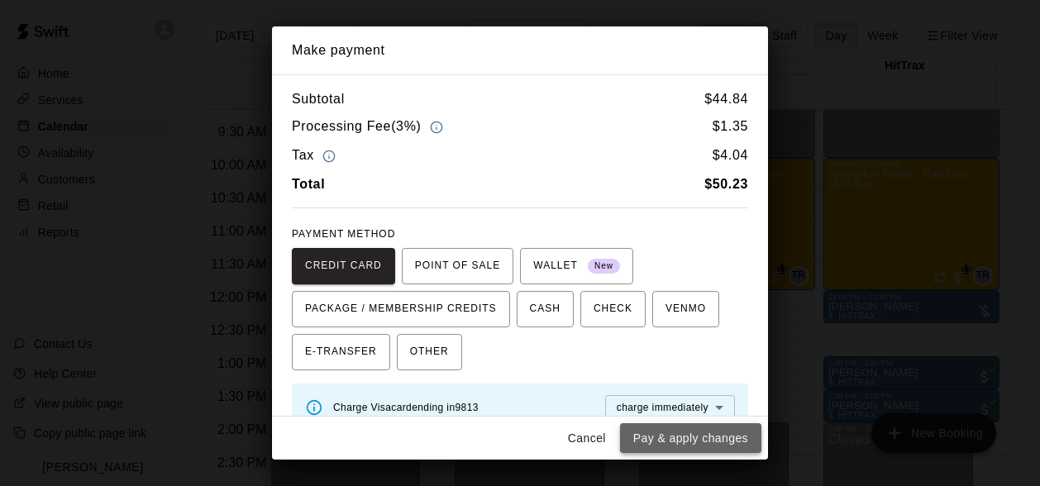
click at [703, 442] on button "Pay & apply changes" at bounding box center [690, 438] width 141 height 31
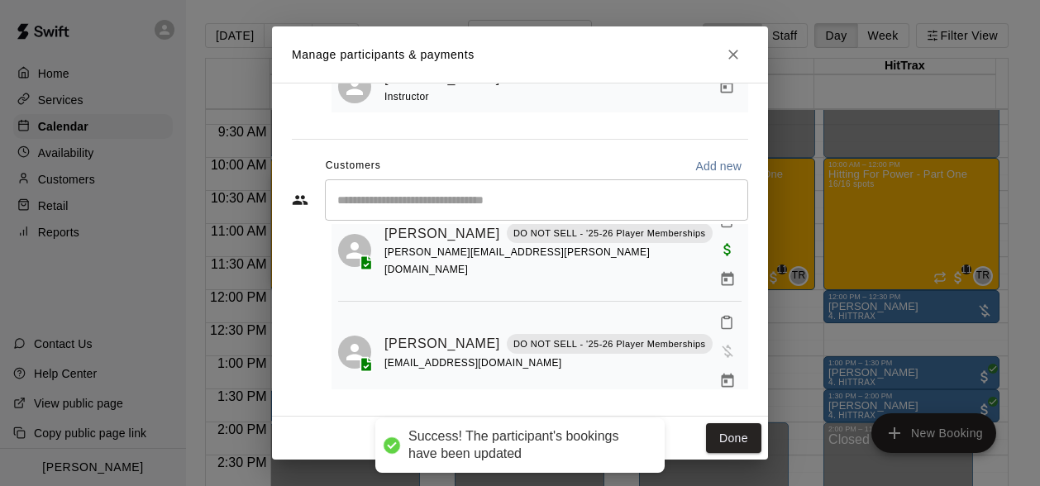
scroll to position [496, 0]
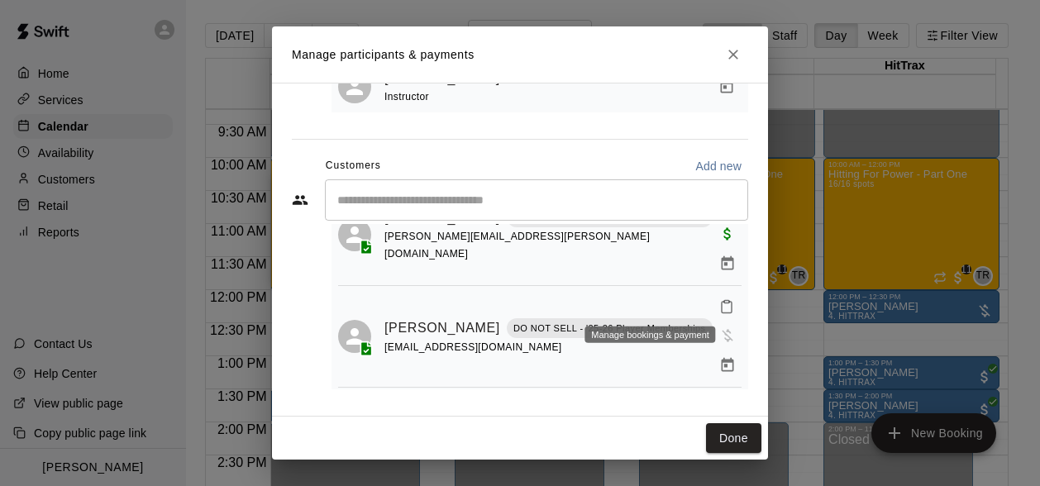
click at [719, 357] on icon "Manage bookings & payment" at bounding box center [727, 365] width 17 height 17
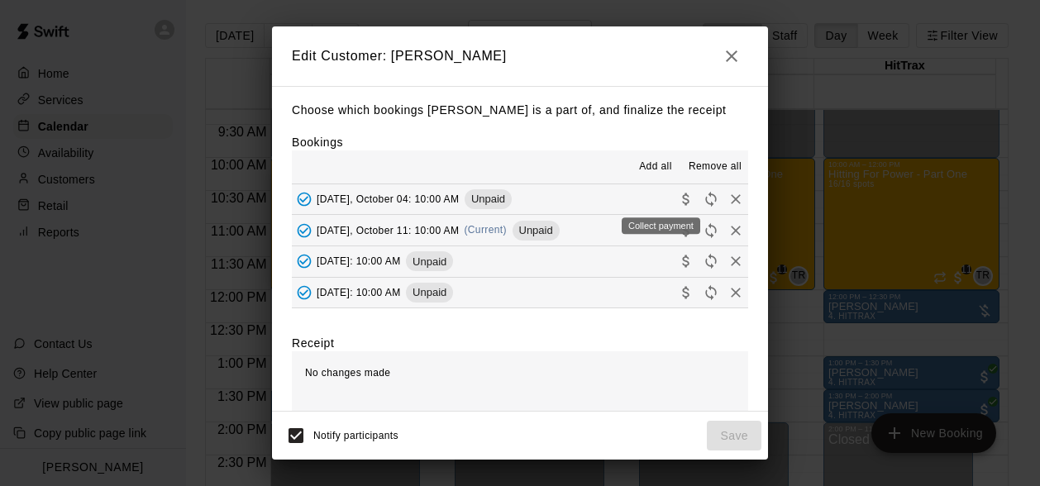
click at [659, 206] on div "Collect payment" at bounding box center [661, 221] width 82 height 30
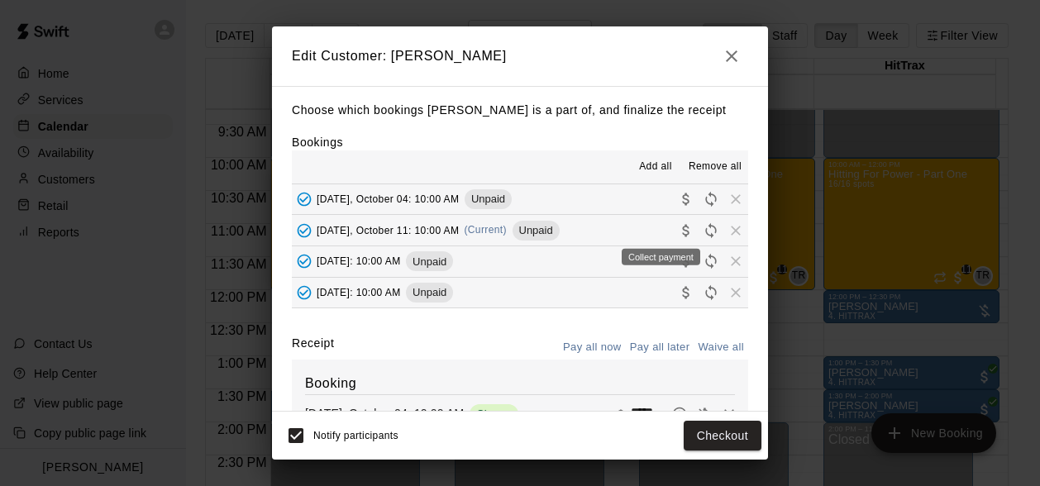
click at [678, 232] on icon "Collect payment" at bounding box center [686, 230] width 17 height 17
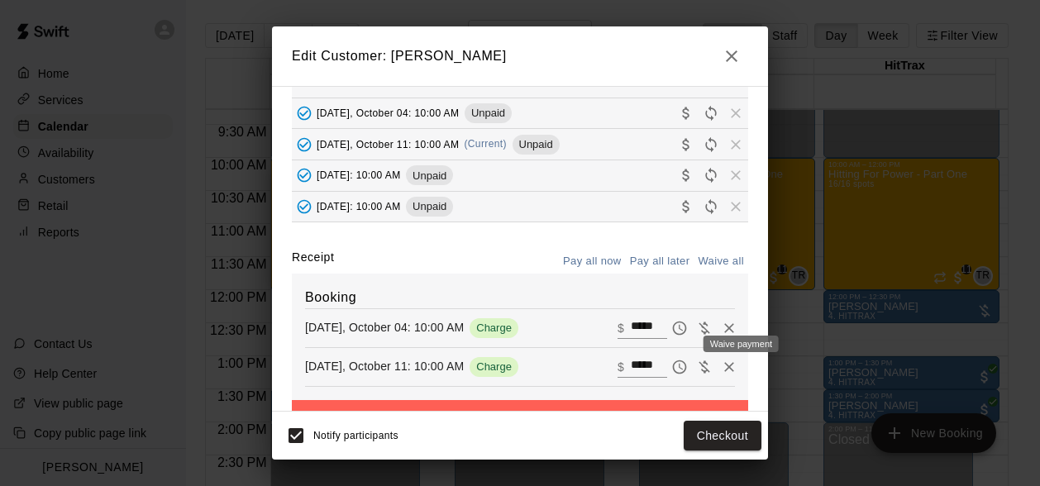
scroll to position [137, 0]
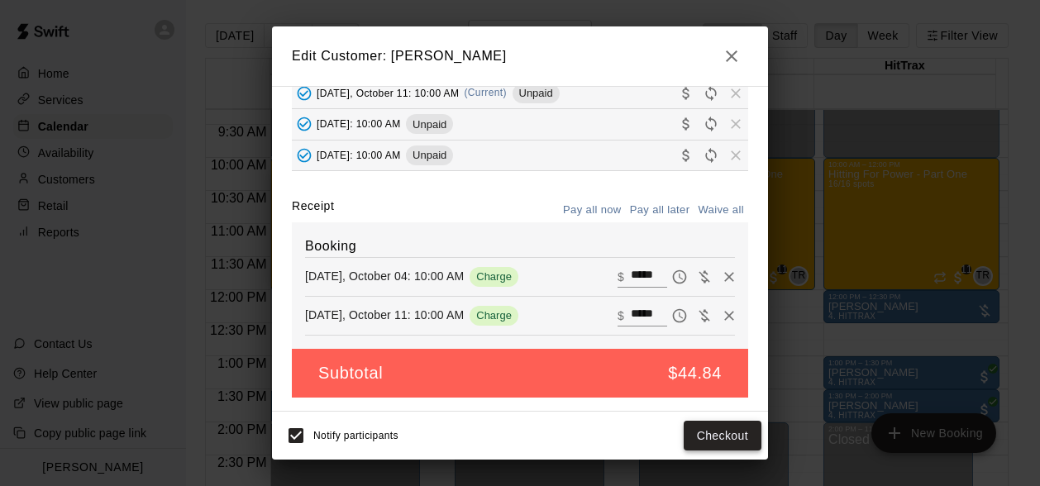
click at [707, 432] on button "Checkout" at bounding box center [722, 436] width 78 height 31
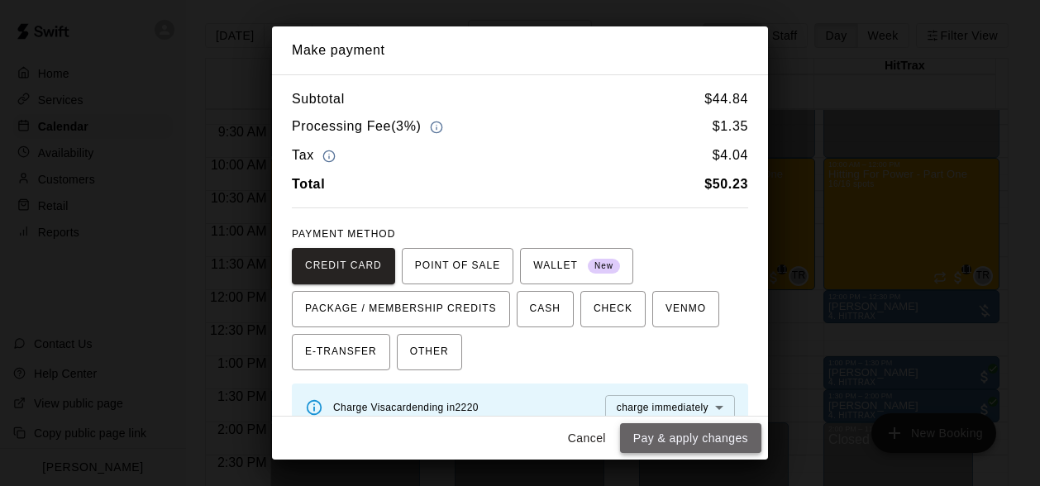
click at [704, 431] on button "Pay & apply changes" at bounding box center [690, 438] width 141 height 31
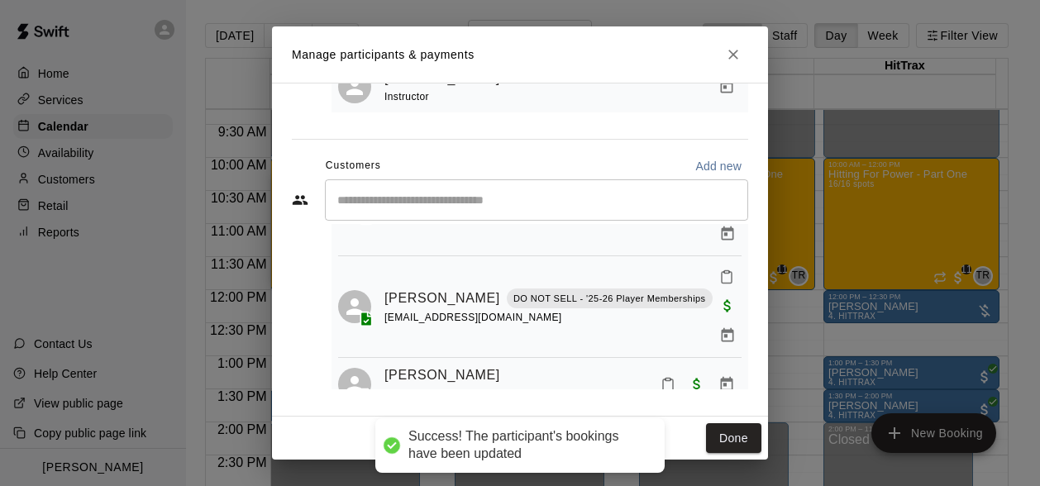
scroll to position [661, 0]
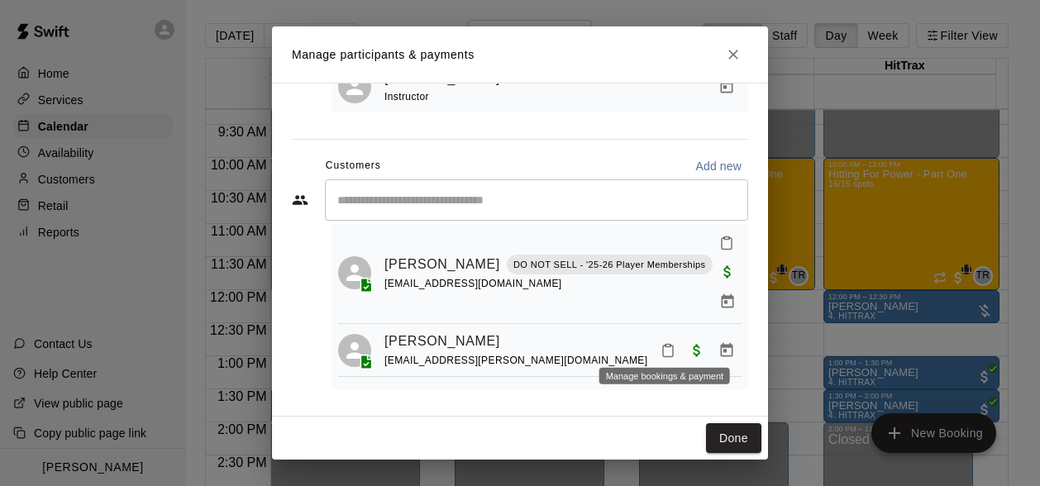
click at [721, 449] on icon "Manage bookings & payment" at bounding box center [727, 456] width 12 height 14
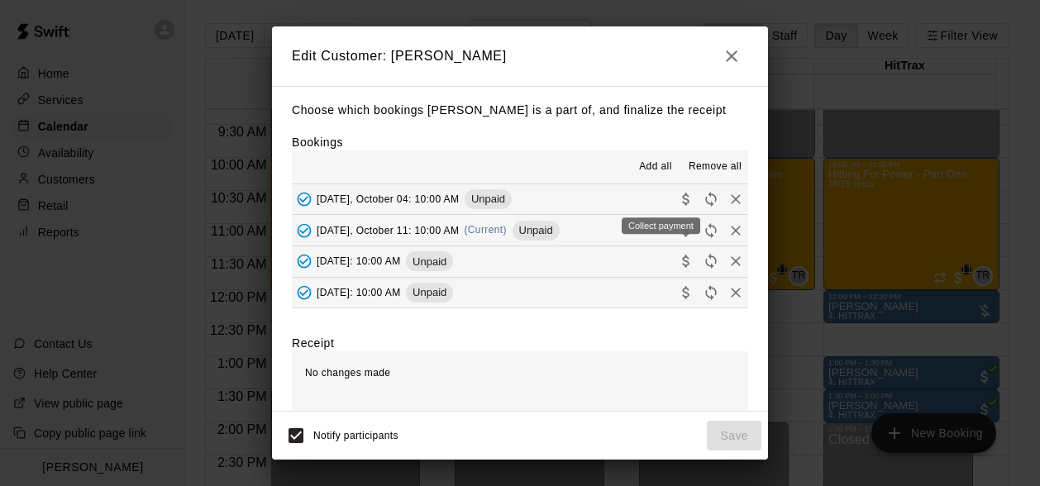
click at [678, 199] on icon "Collect payment" at bounding box center [686, 199] width 17 height 17
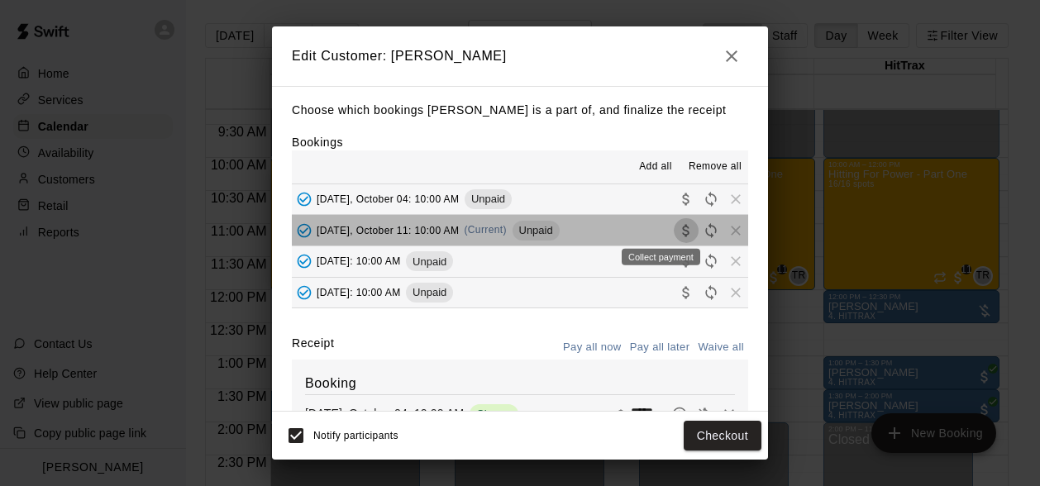
click at [678, 231] on icon "Collect payment" at bounding box center [686, 230] width 17 height 17
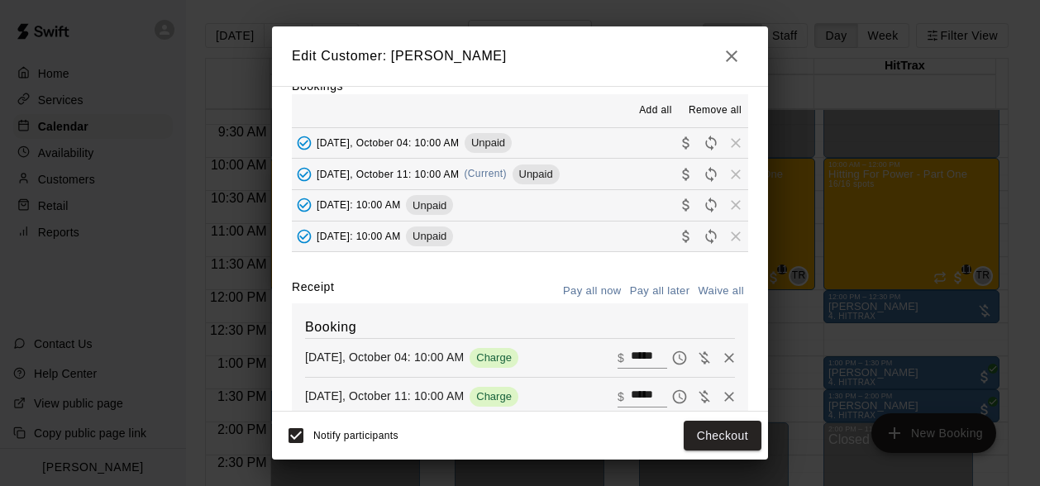
scroll to position [83, 0]
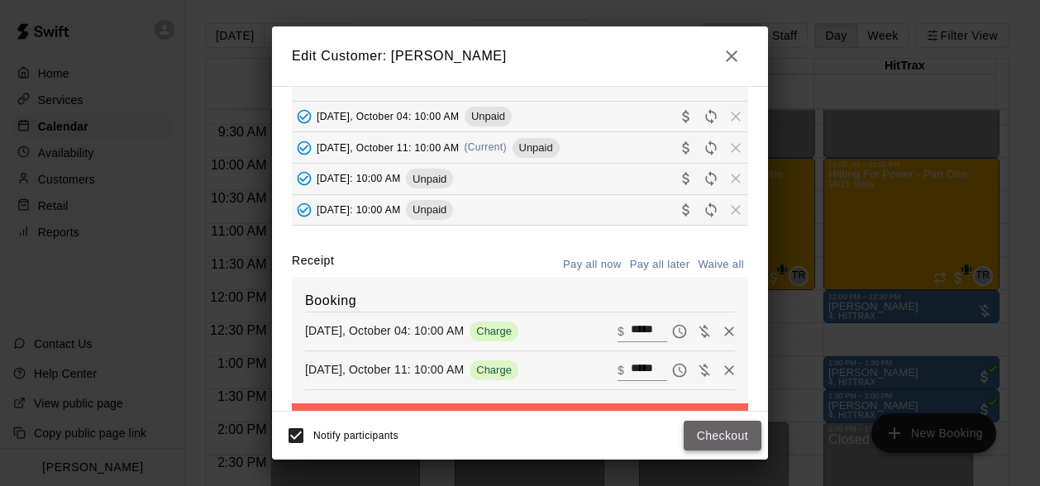
click at [722, 432] on button "Checkout" at bounding box center [722, 436] width 78 height 31
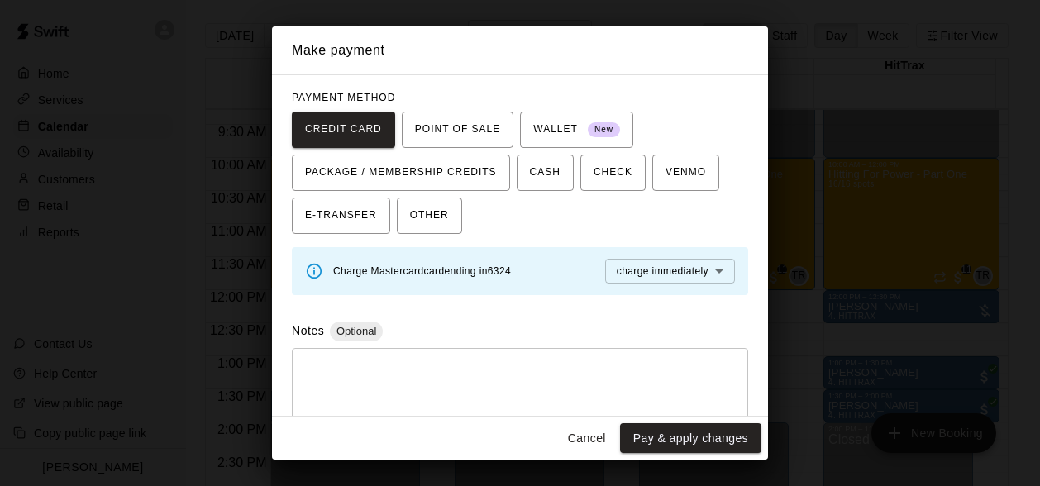
scroll to position [158, 0]
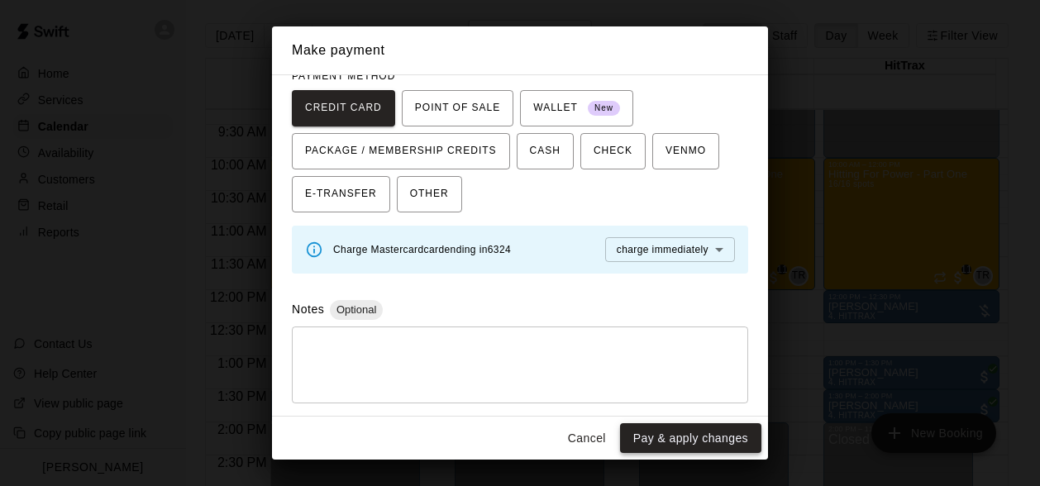
click at [678, 436] on button "Pay & apply changes" at bounding box center [690, 438] width 141 height 31
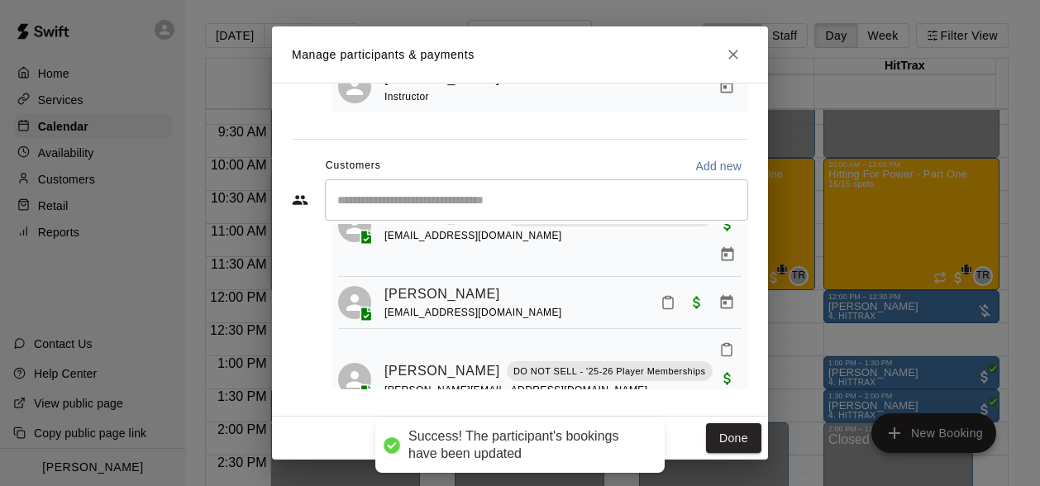
scroll to position [883, 0]
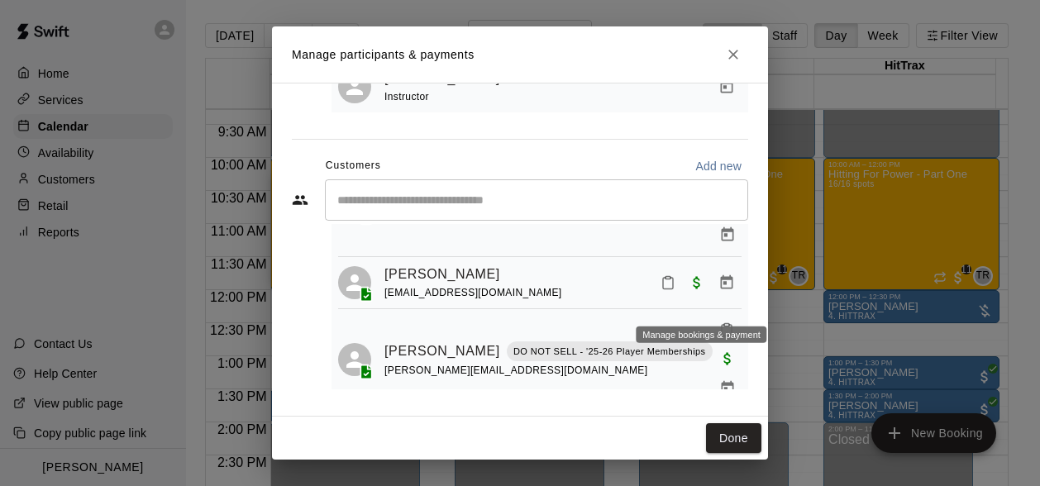
click at [721, 429] on icon "Manage bookings & payment" at bounding box center [727, 436] width 12 height 14
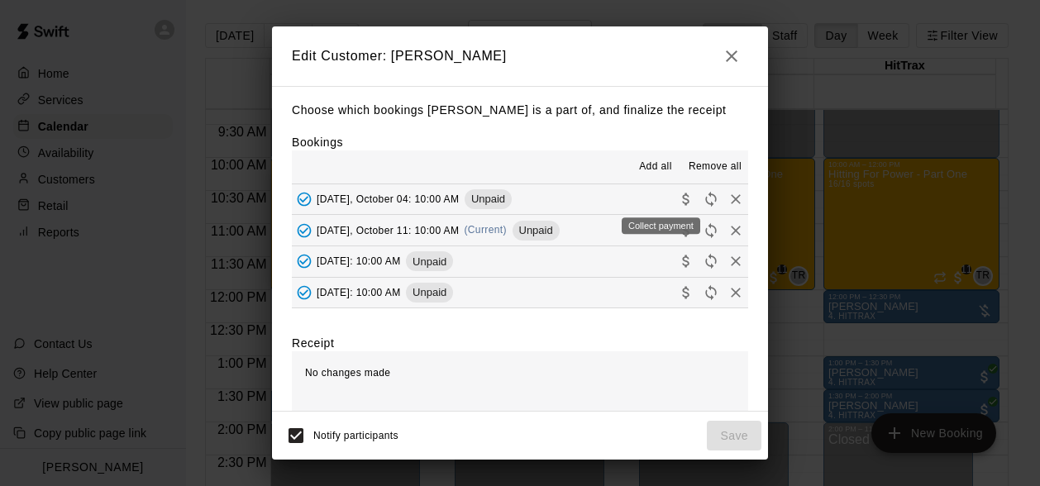
click at [665, 206] on div "Collect payment" at bounding box center [661, 221] width 82 height 30
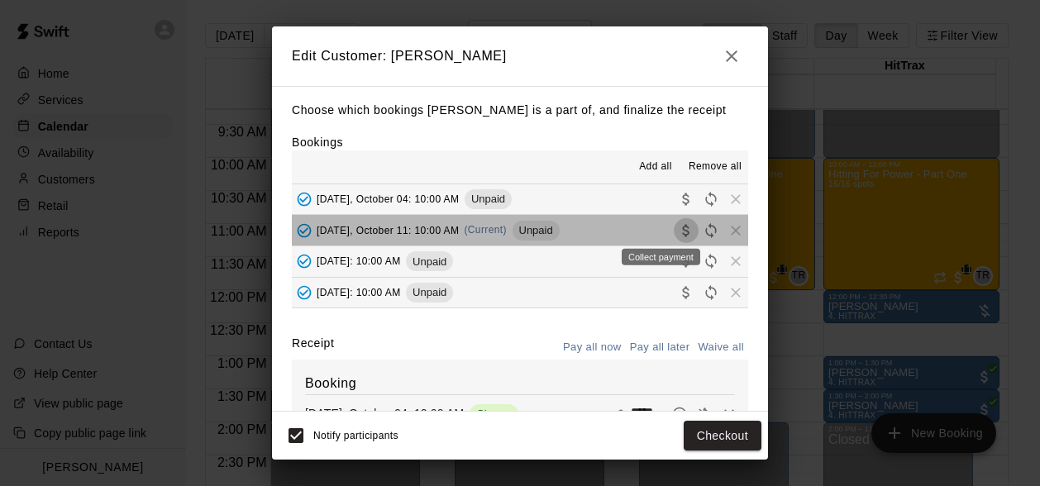
click at [678, 228] on icon "Collect payment" at bounding box center [686, 230] width 17 height 17
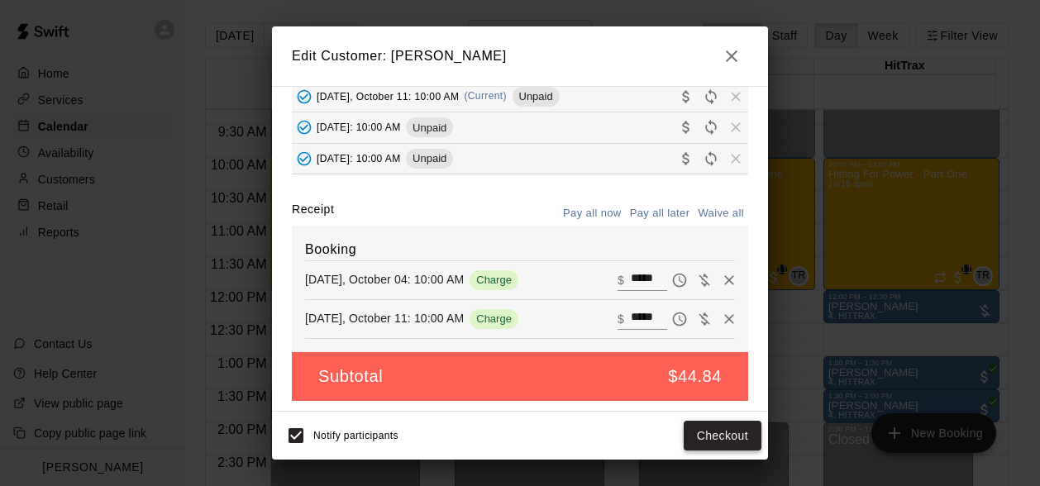
scroll to position [137, 0]
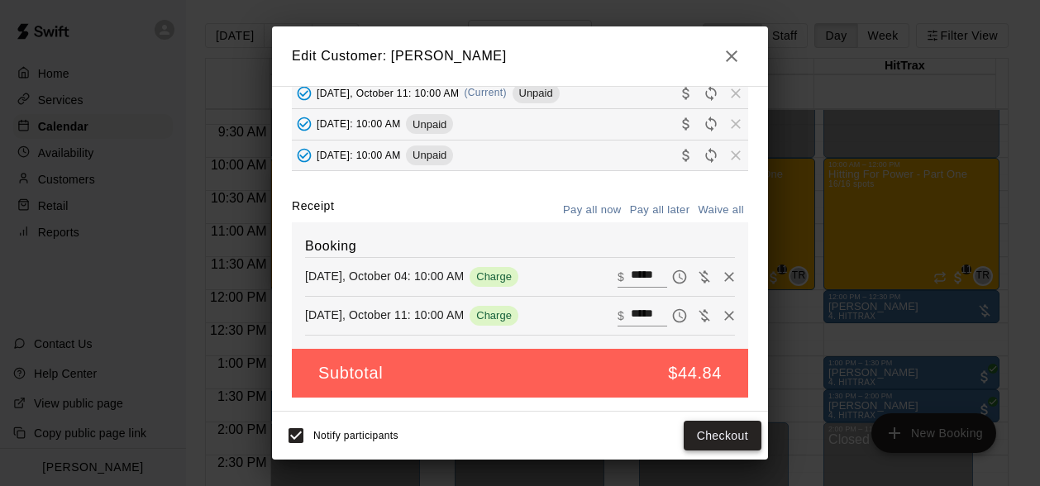
click at [702, 432] on button "Checkout" at bounding box center [722, 436] width 78 height 31
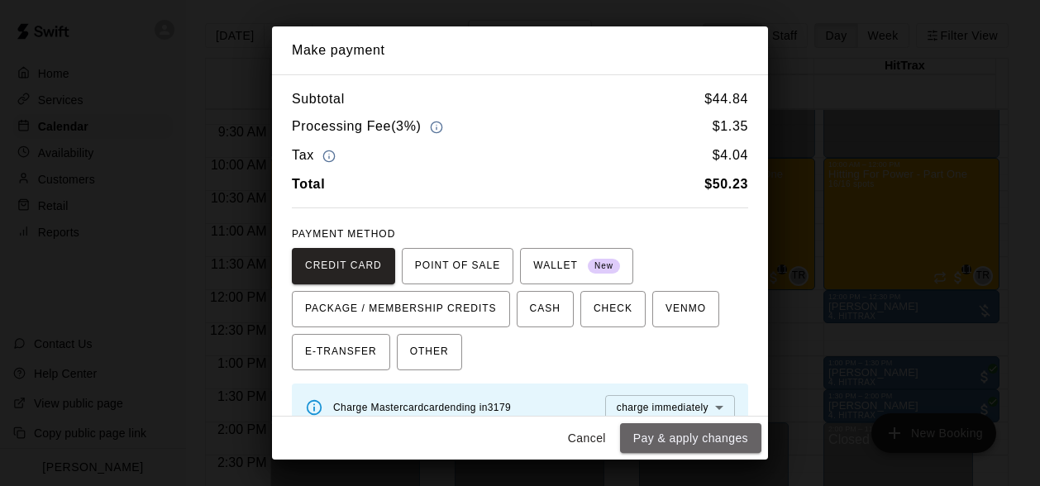
drag, startPoint x: 727, startPoint y: 433, endPoint x: 704, endPoint y: 427, distance: 23.9
click at [727, 433] on button "Pay & apply changes" at bounding box center [690, 438] width 141 height 31
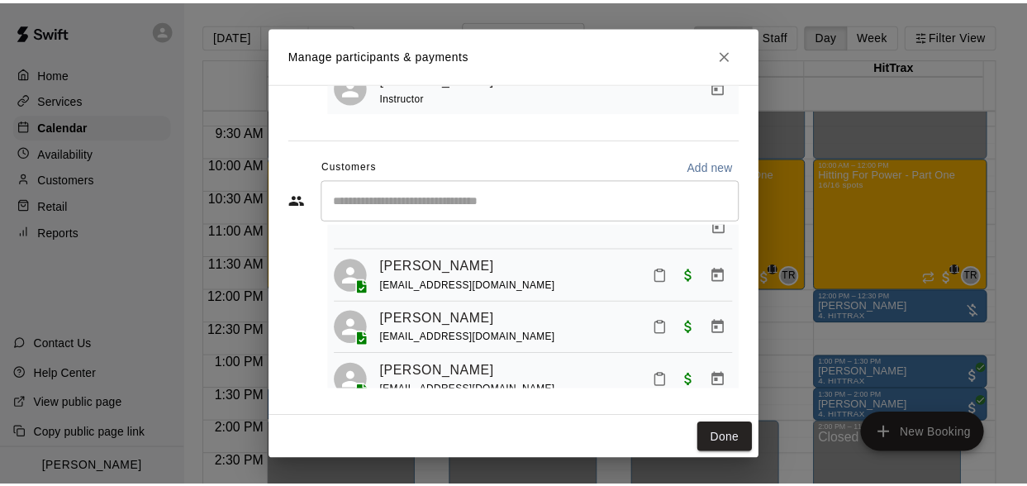
scroll to position [0, 0]
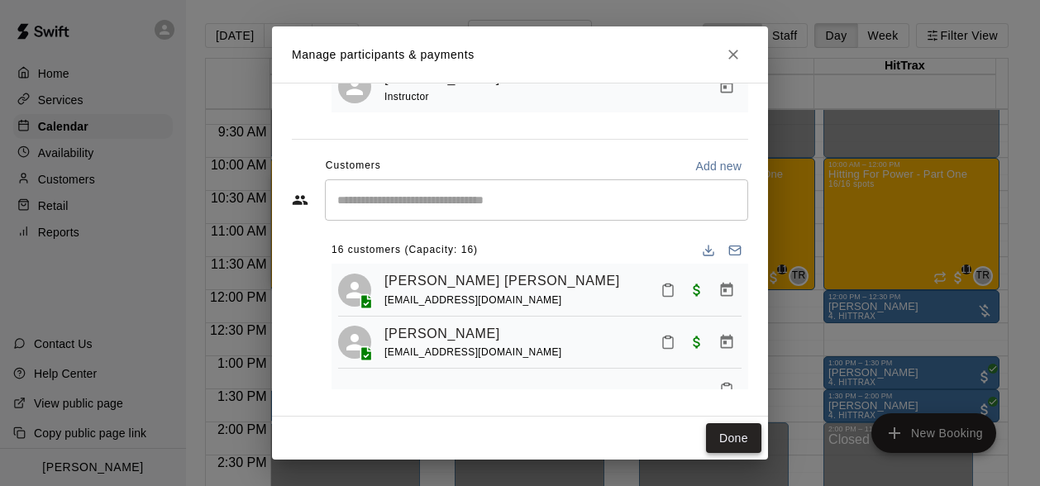
click at [742, 444] on button "Done" at bounding box center [733, 438] width 55 height 31
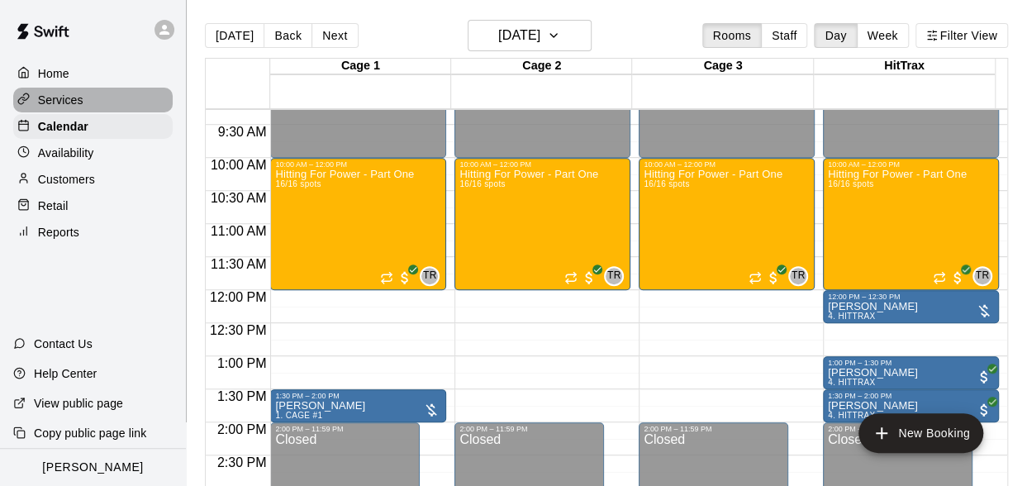
click at [56, 108] on p "Services" at bounding box center [60, 100] width 45 height 17
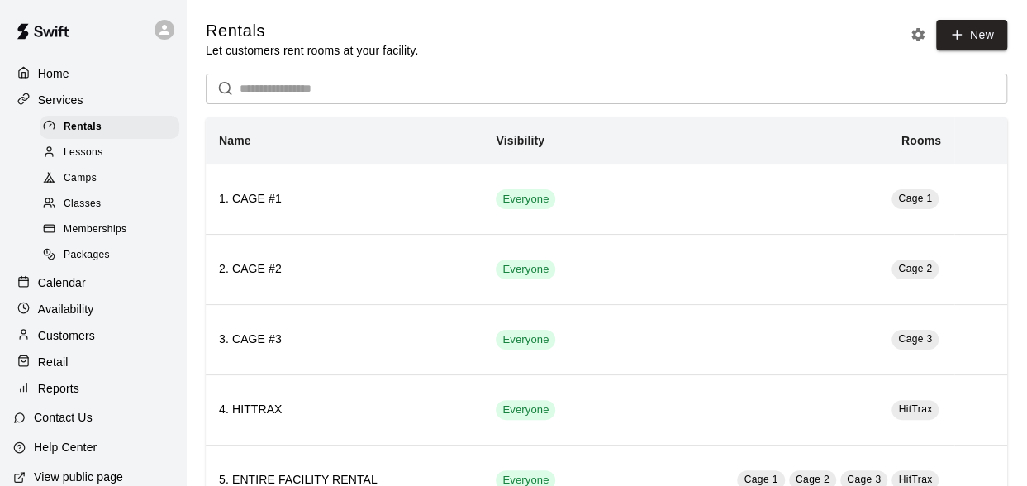
click at [40, 75] on p "Home" at bounding box center [53, 73] width 31 height 17
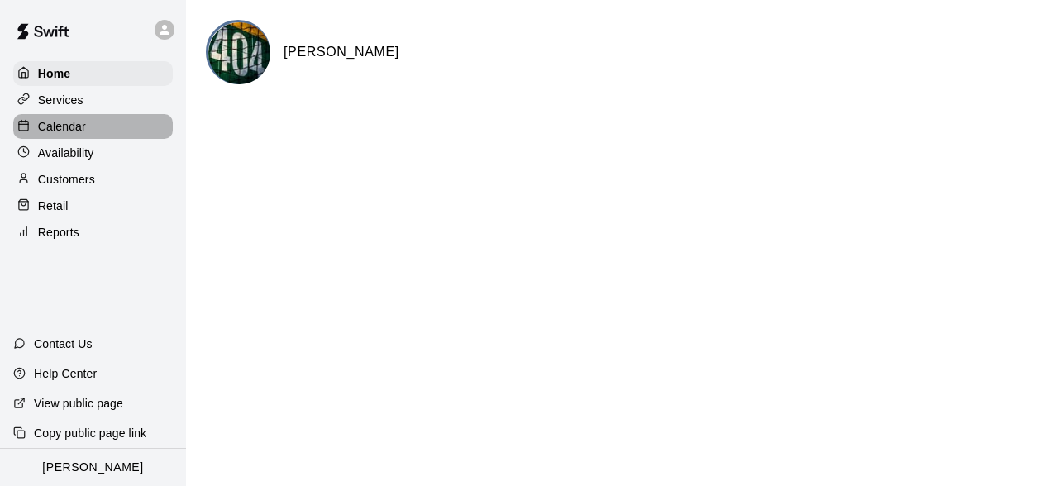
click at [68, 135] on p "Calendar" at bounding box center [62, 126] width 48 height 17
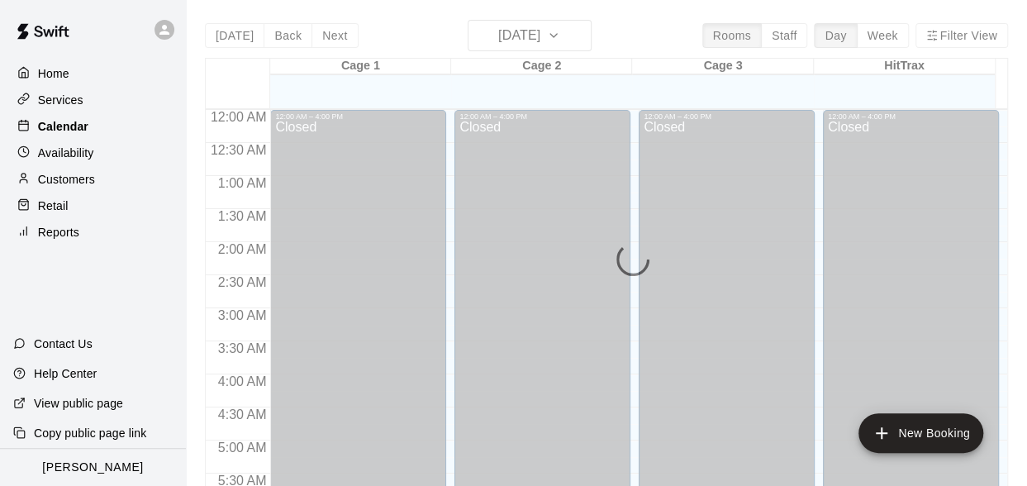
scroll to position [958, 0]
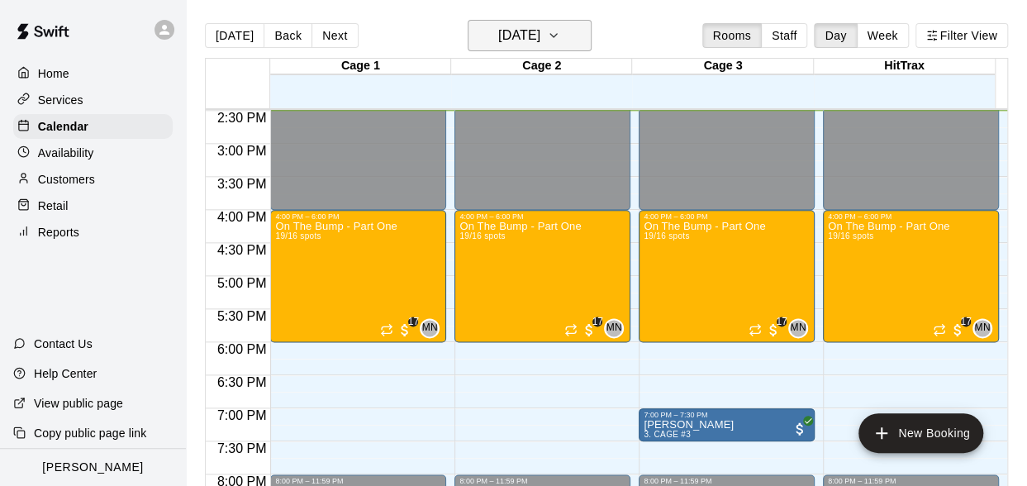
click at [507, 31] on h6 "[DATE]" at bounding box center [519, 35] width 42 height 23
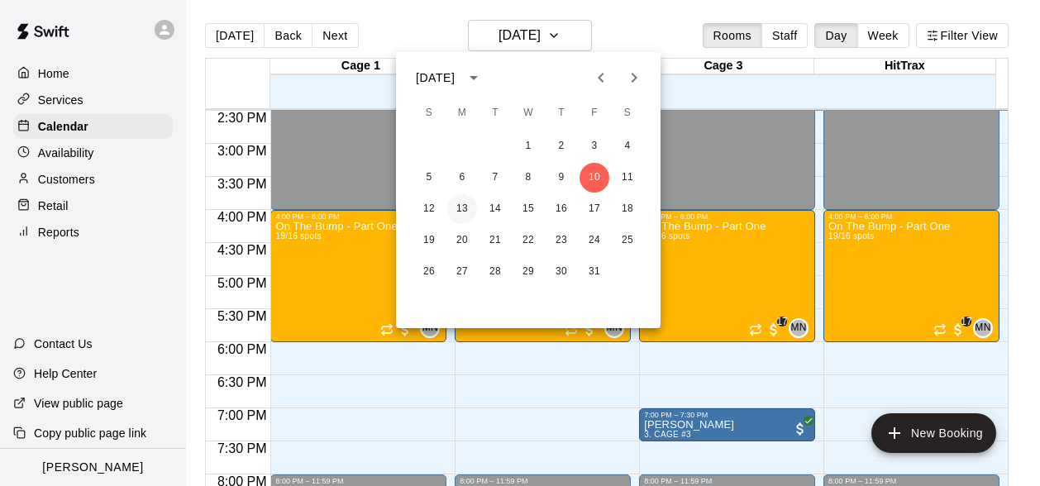
click at [452, 212] on button "13" at bounding box center [462, 209] width 30 height 30
